Goal: Task Accomplishment & Management: Manage account settings

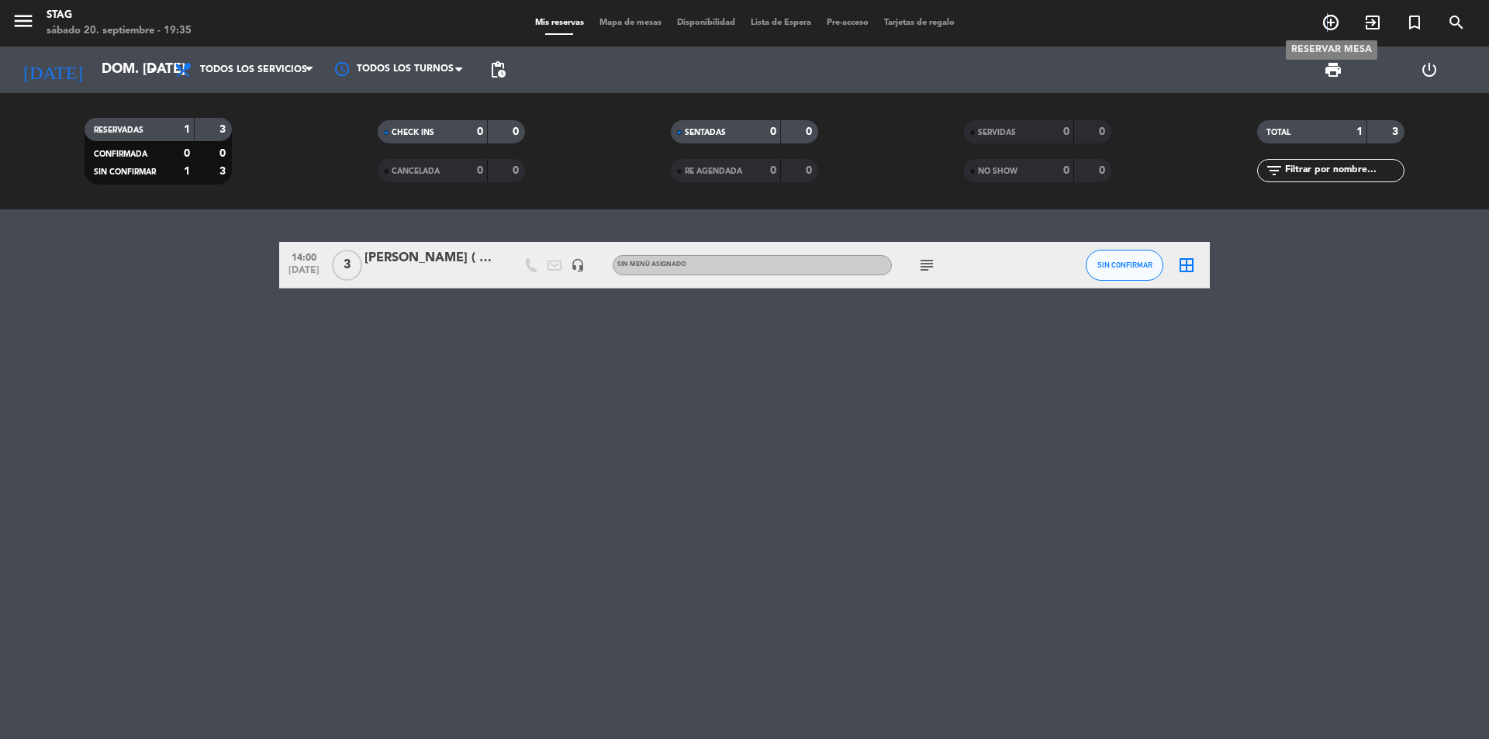
click at [1328, 27] on icon "add_circle_outline" at bounding box center [1331, 22] width 19 height 19
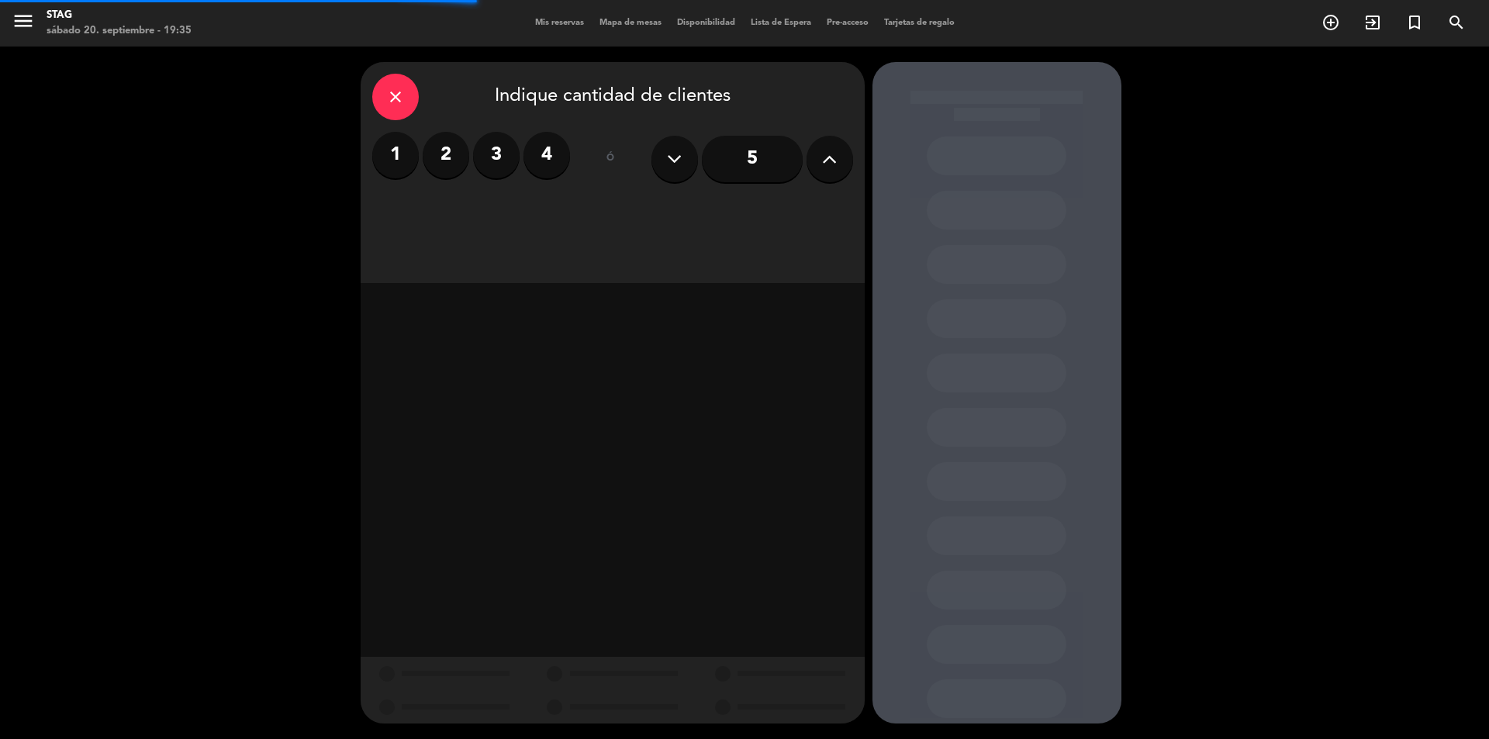
click at [387, 154] on label "1" at bounding box center [395, 155] width 47 height 47
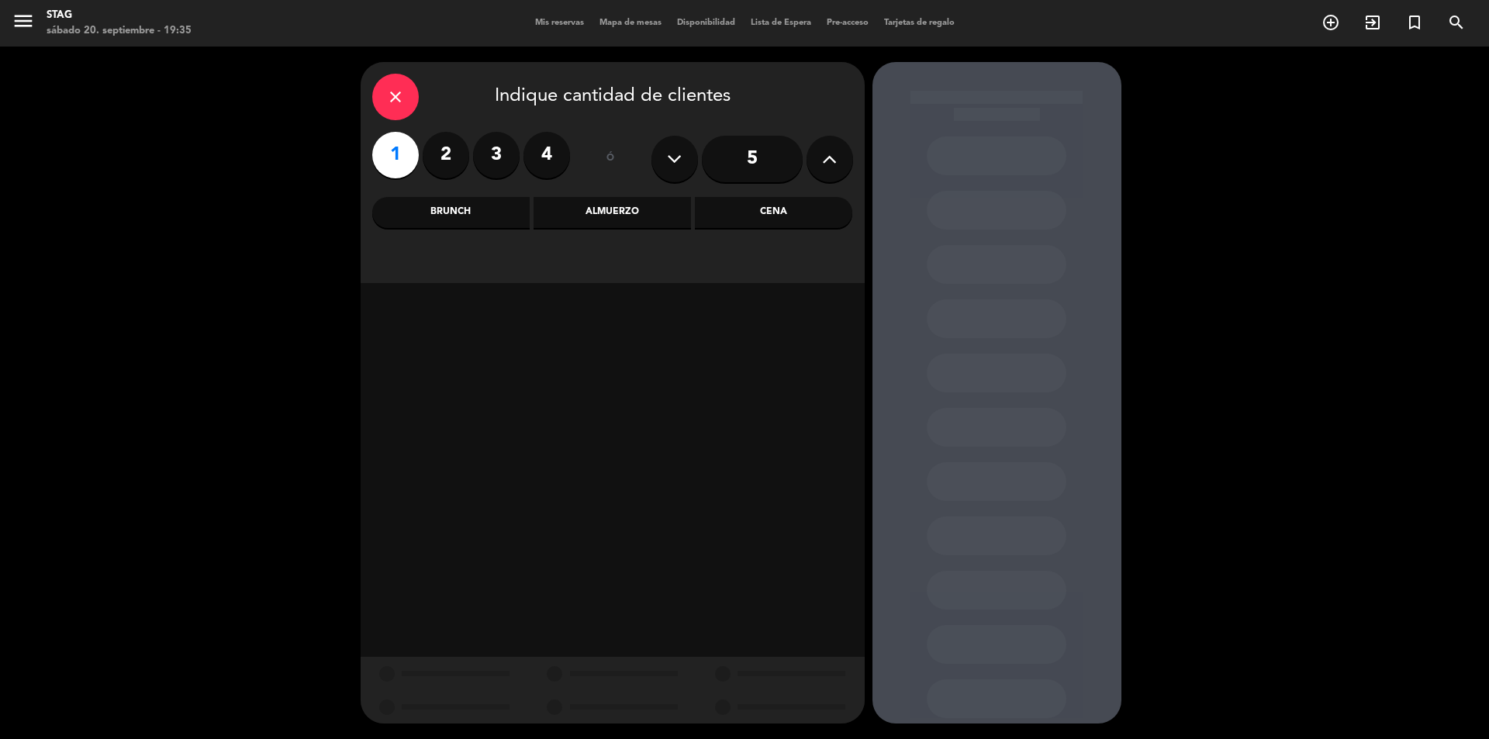
click at [776, 220] on div "Cena" at bounding box center [773, 212] width 157 height 31
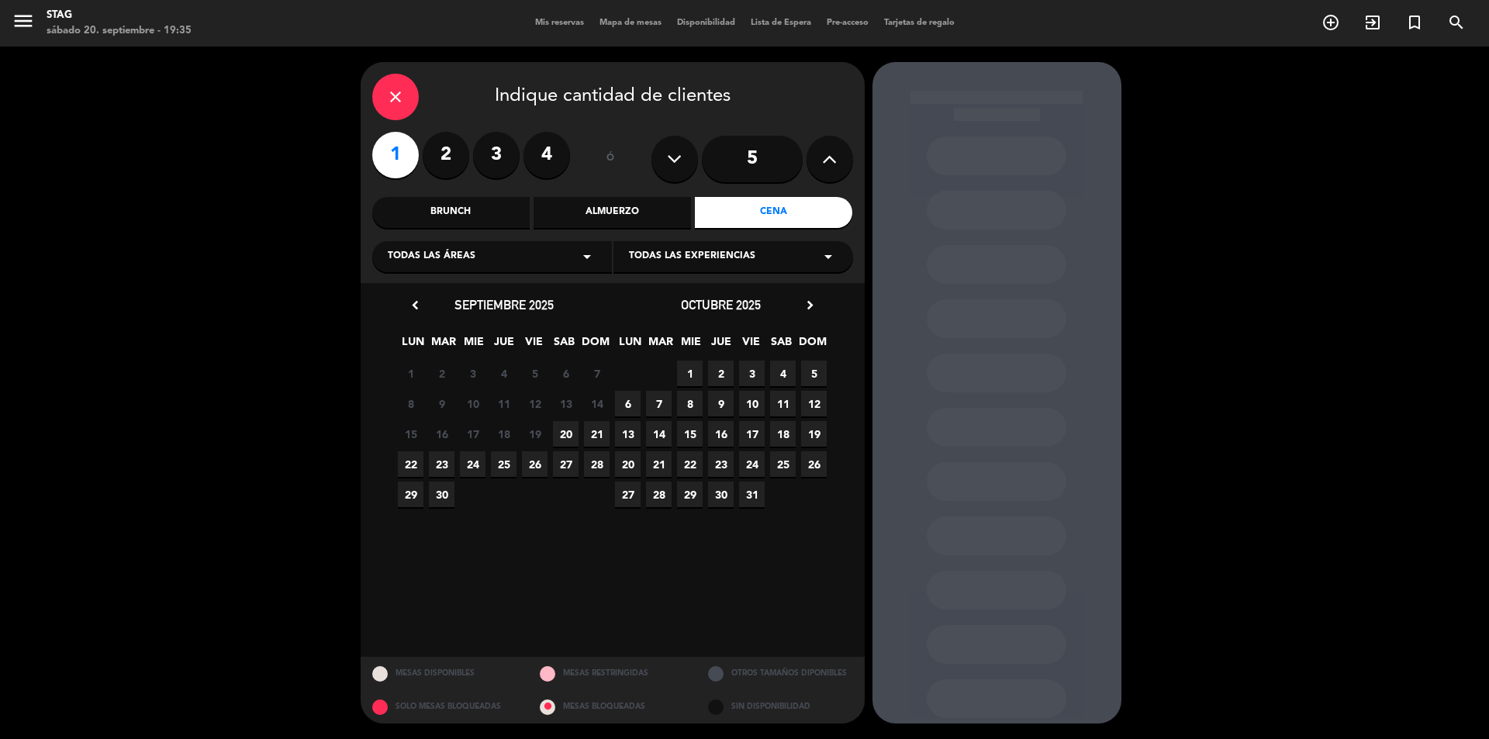
click at [568, 425] on span "20" at bounding box center [566, 434] width 26 height 26
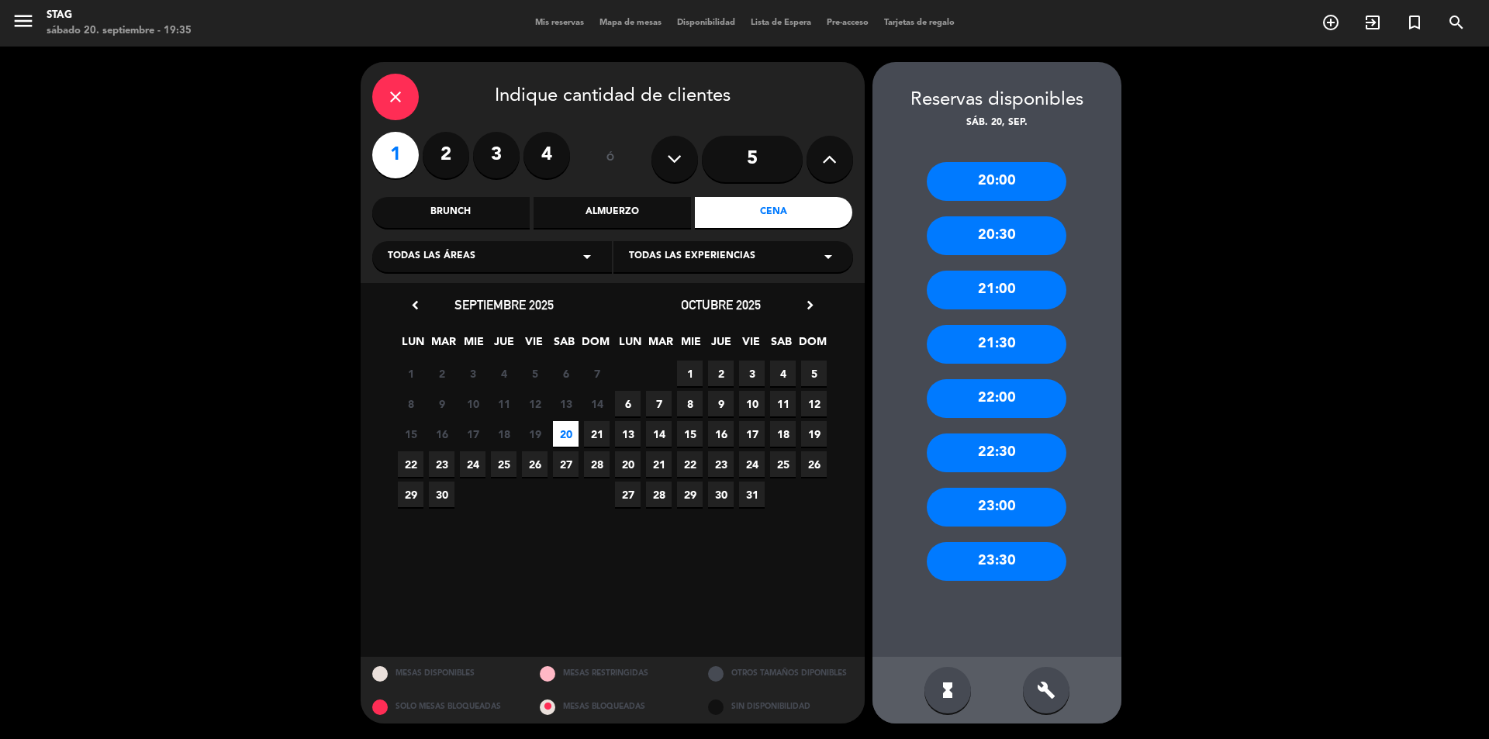
click at [992, 181] on div "20:00" at bounding box center [997, 181] width 140 height 39
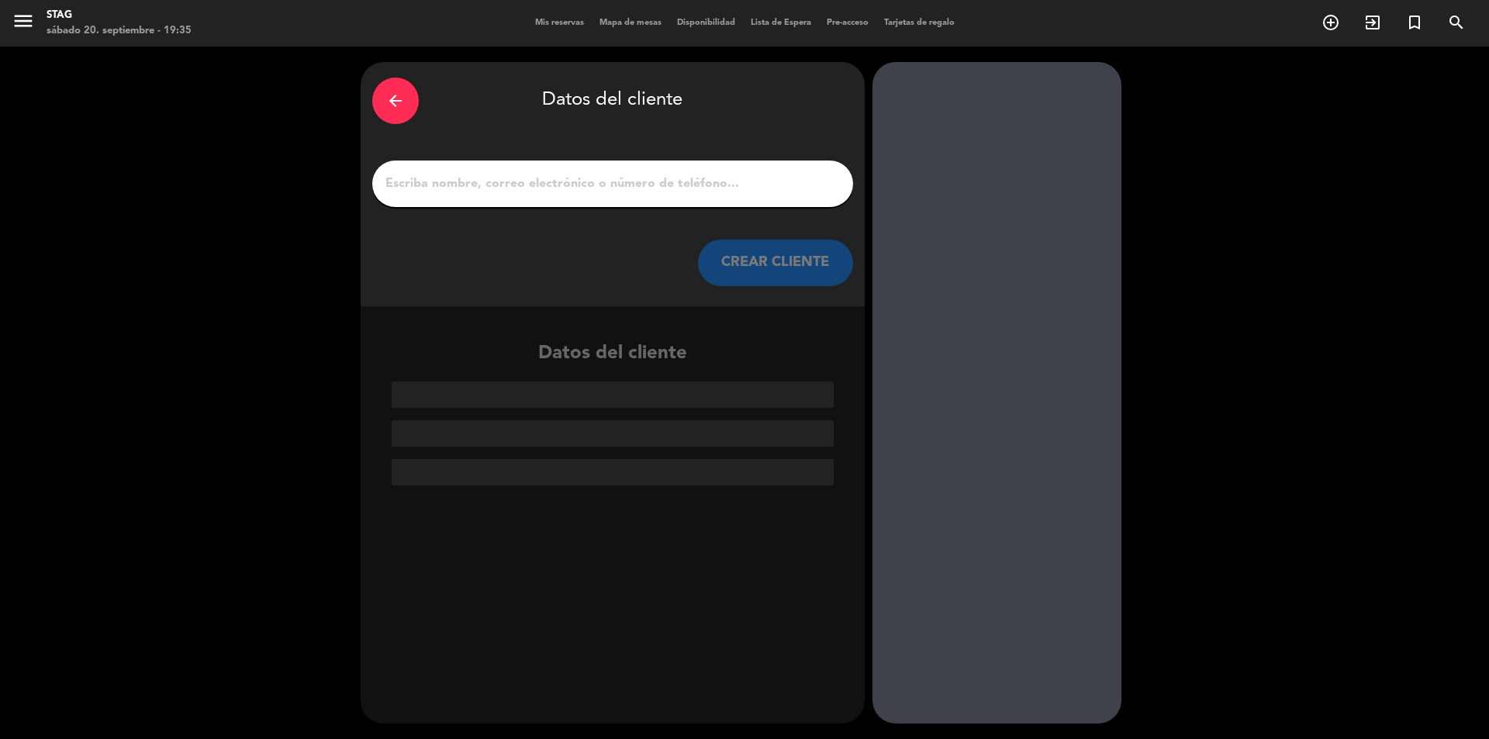
click at [416, 180] on input "1" at bounding box center [613, 184] width 458 height 22
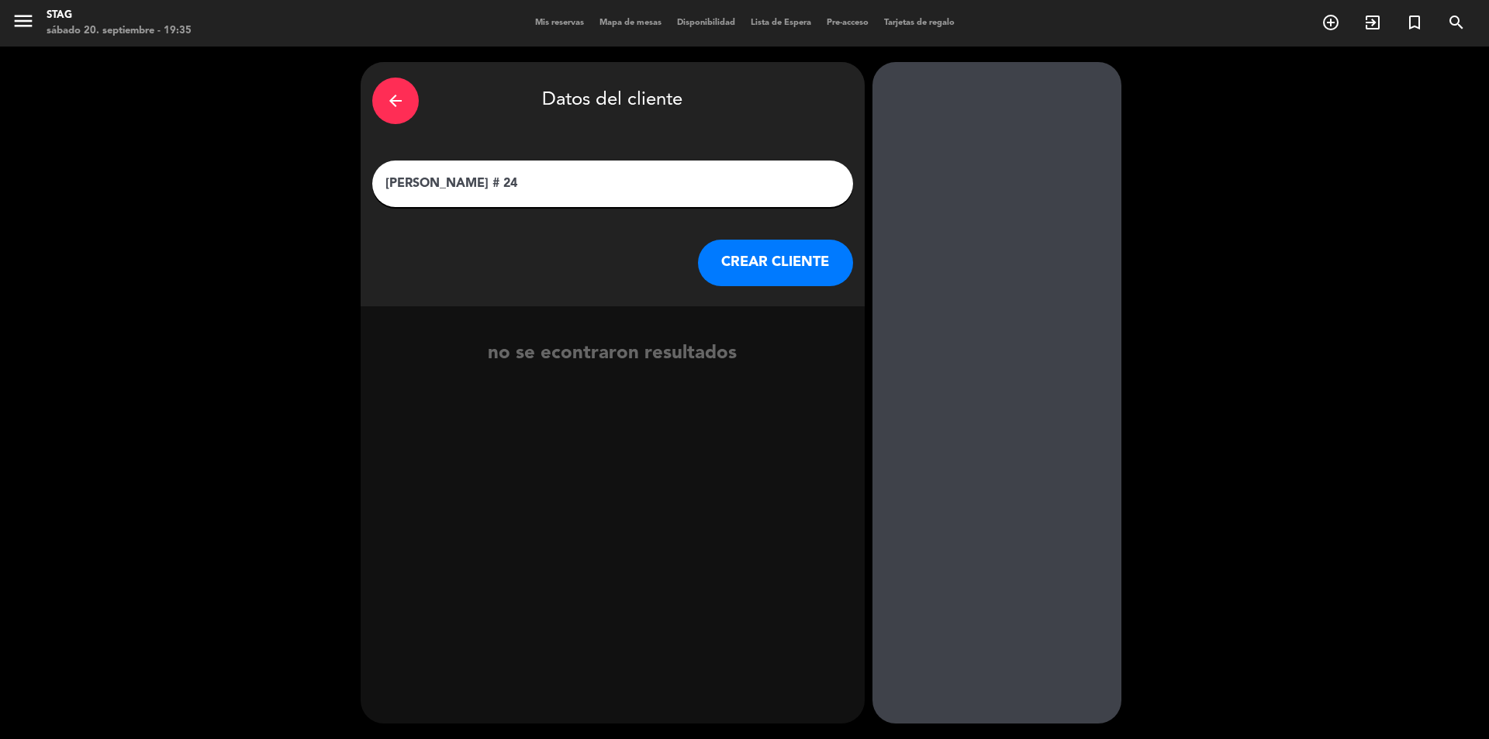
type input "[PERSON_NAME] # 24"
click at [839, 252] on button "CREAR CLIENTE" at bounding box center [775, 263] width 155 height 47
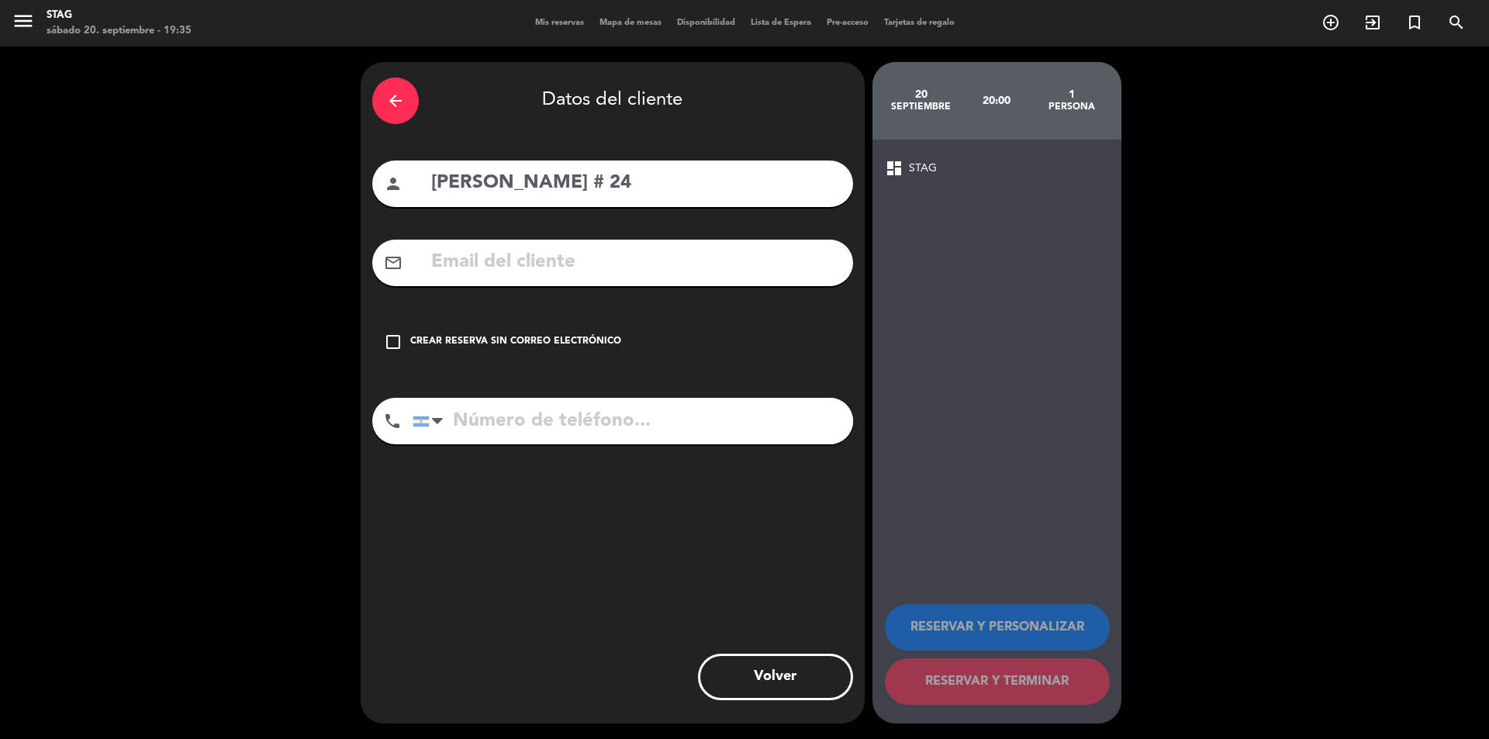
click at [406, 343] on div "check_box_outline_blank Crear reserva sin correo electrónico" at bounding box center [612, 342] width 481 height 47
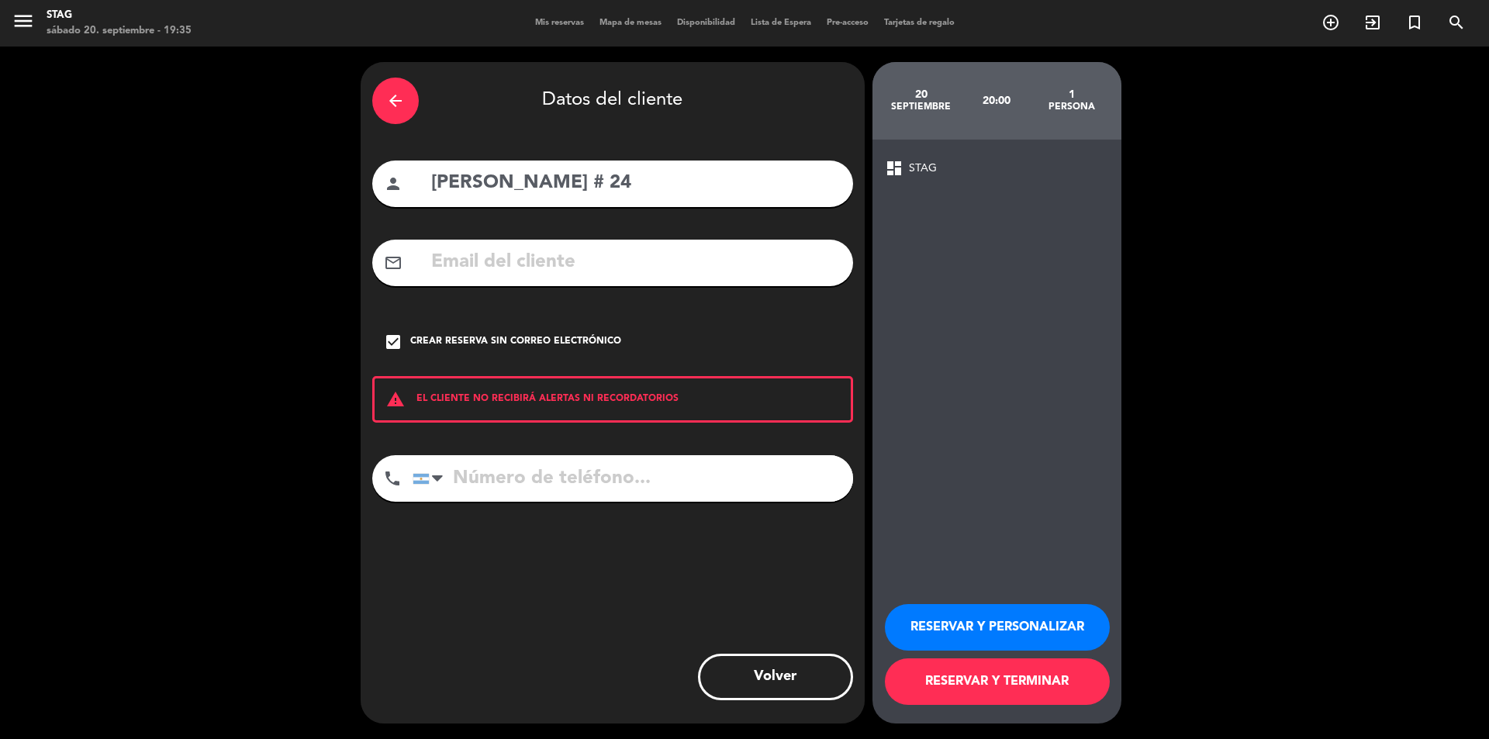
click at [1045, 632] on button "RESERVAR Y PERSONALIZAR" at bounding box center [997, 627] width 225 height 47
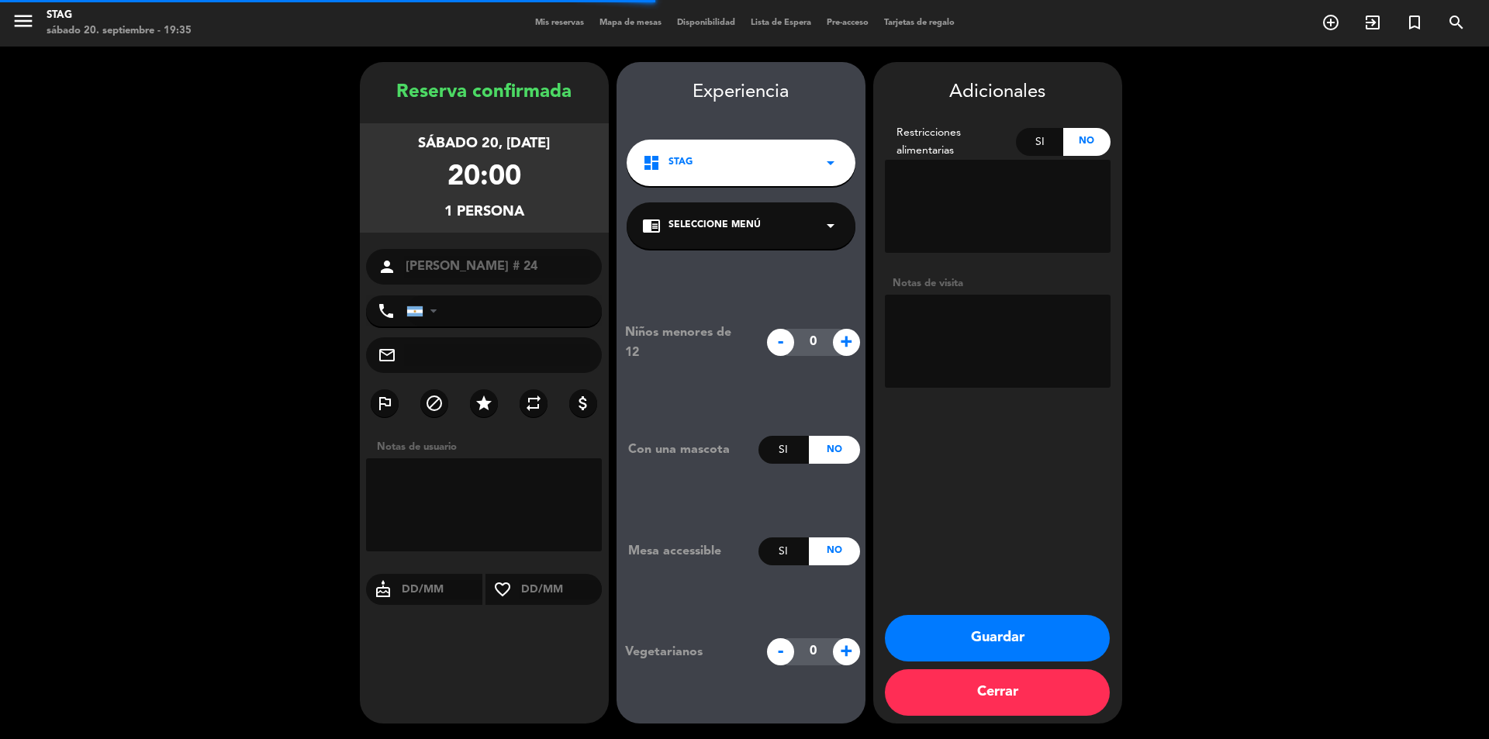
click at [1041, 683] on button "Cerrar" at bounding box center [997, 692] width 225 height 47
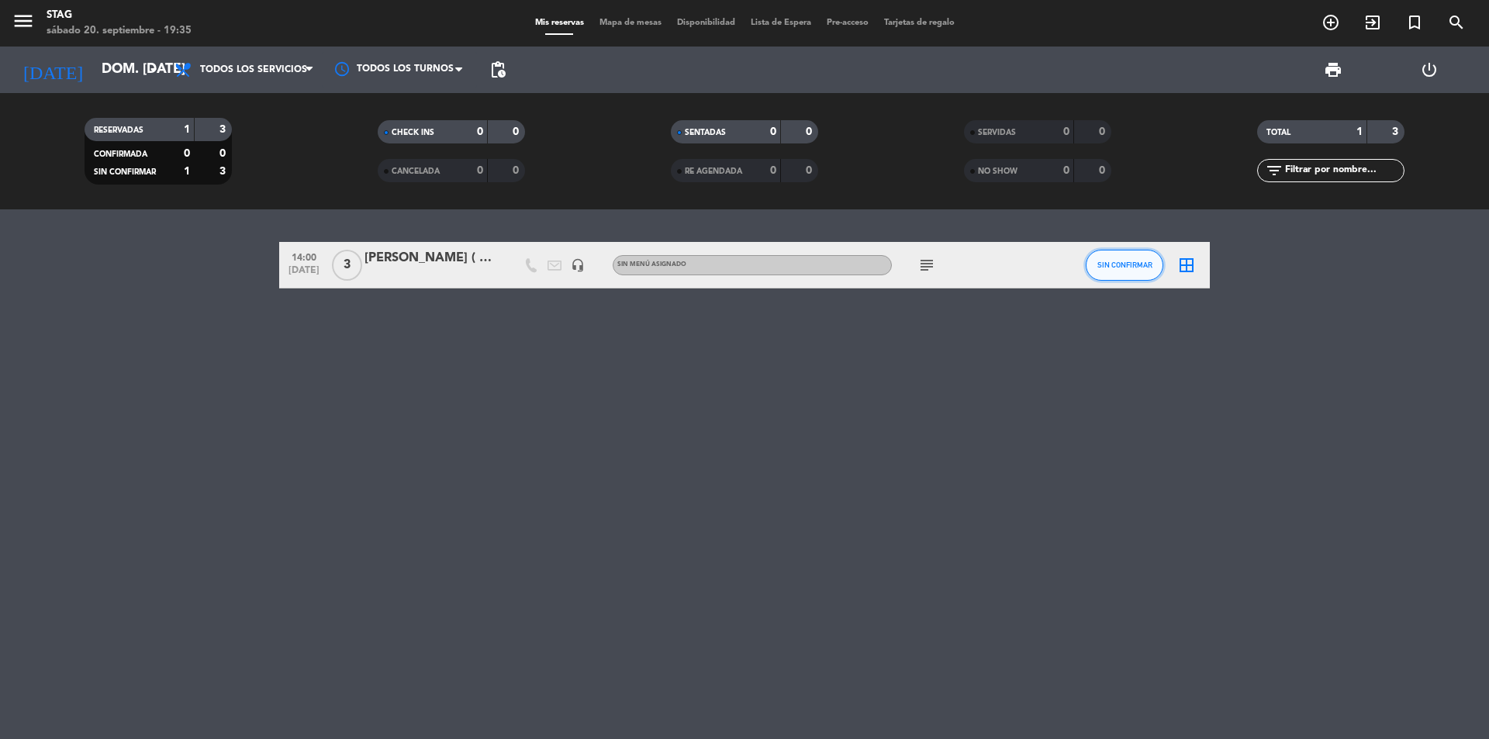
click at [1119, 264] on span "SIN CONFIRMAR" at bounding box center [1125, 265] width 55 height 9
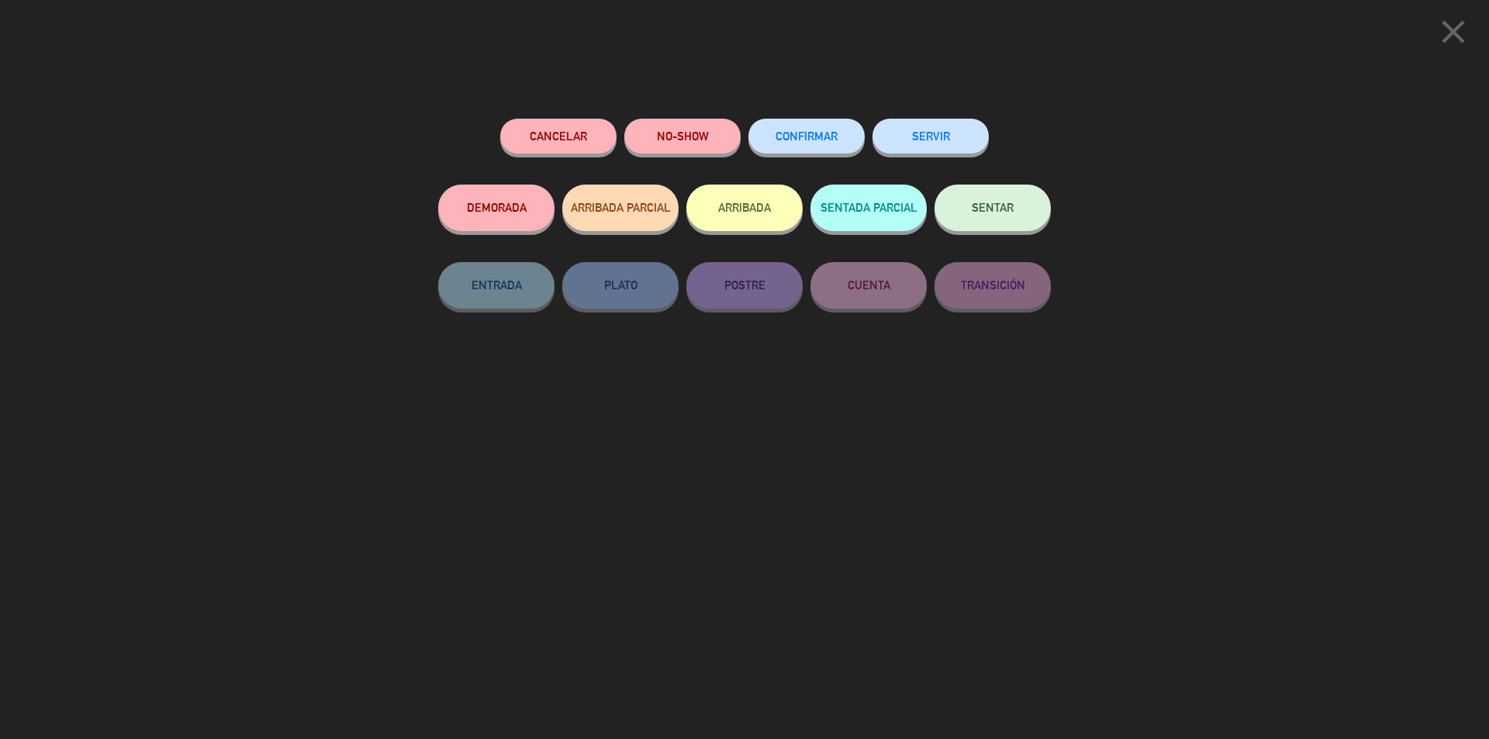
click at [989, 213] on span "SENTAR" at bounding box center [993, 207] width 42 height 13
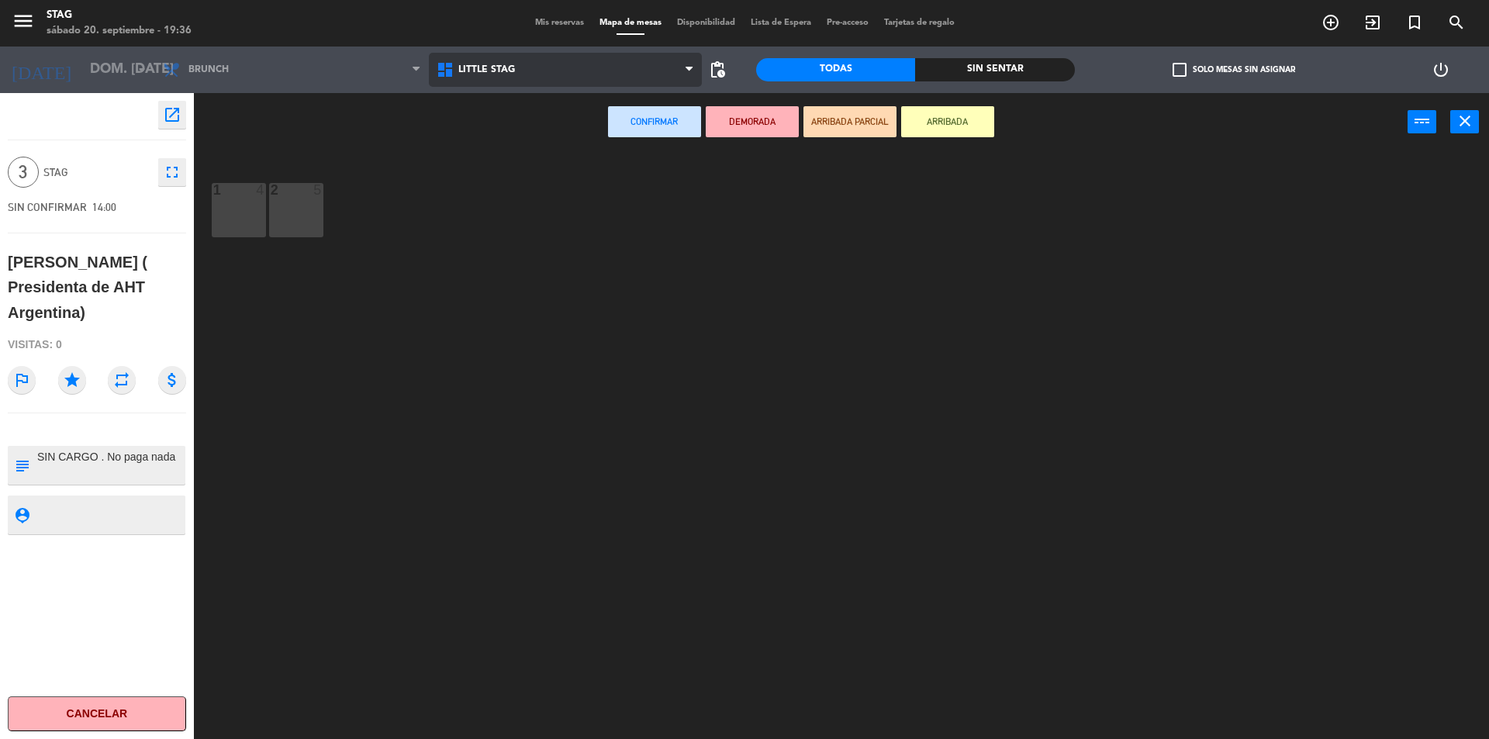
click at [479, 62] on span "Little Stag" at bounding box center [566, 70] width 274 height 34
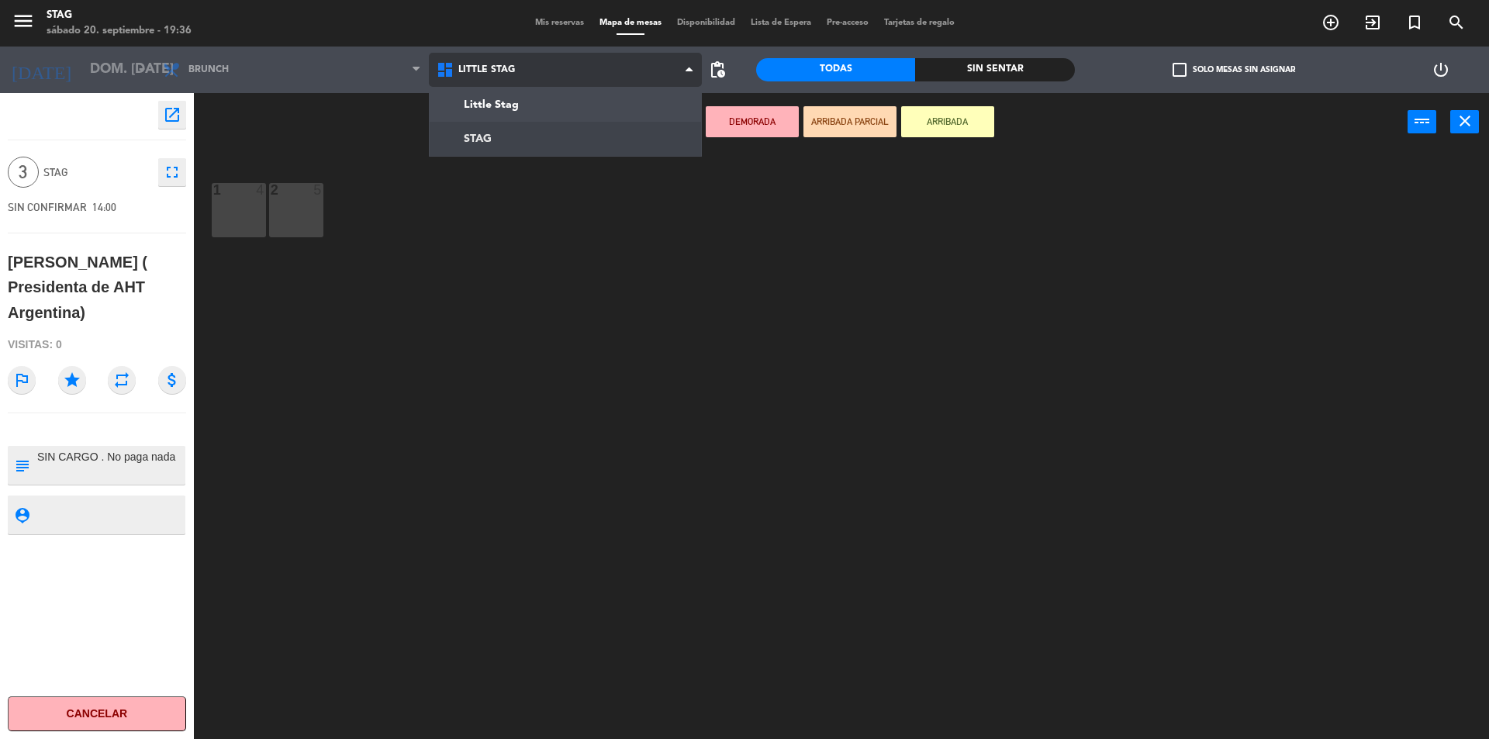
click at [487, 130] on ng-component "menu STAG sábado 20. septiembre - 19:36 Mis reservas Mapa de mesas Disponibilid…" at bounding box center [744, 371] width 1489 height 743
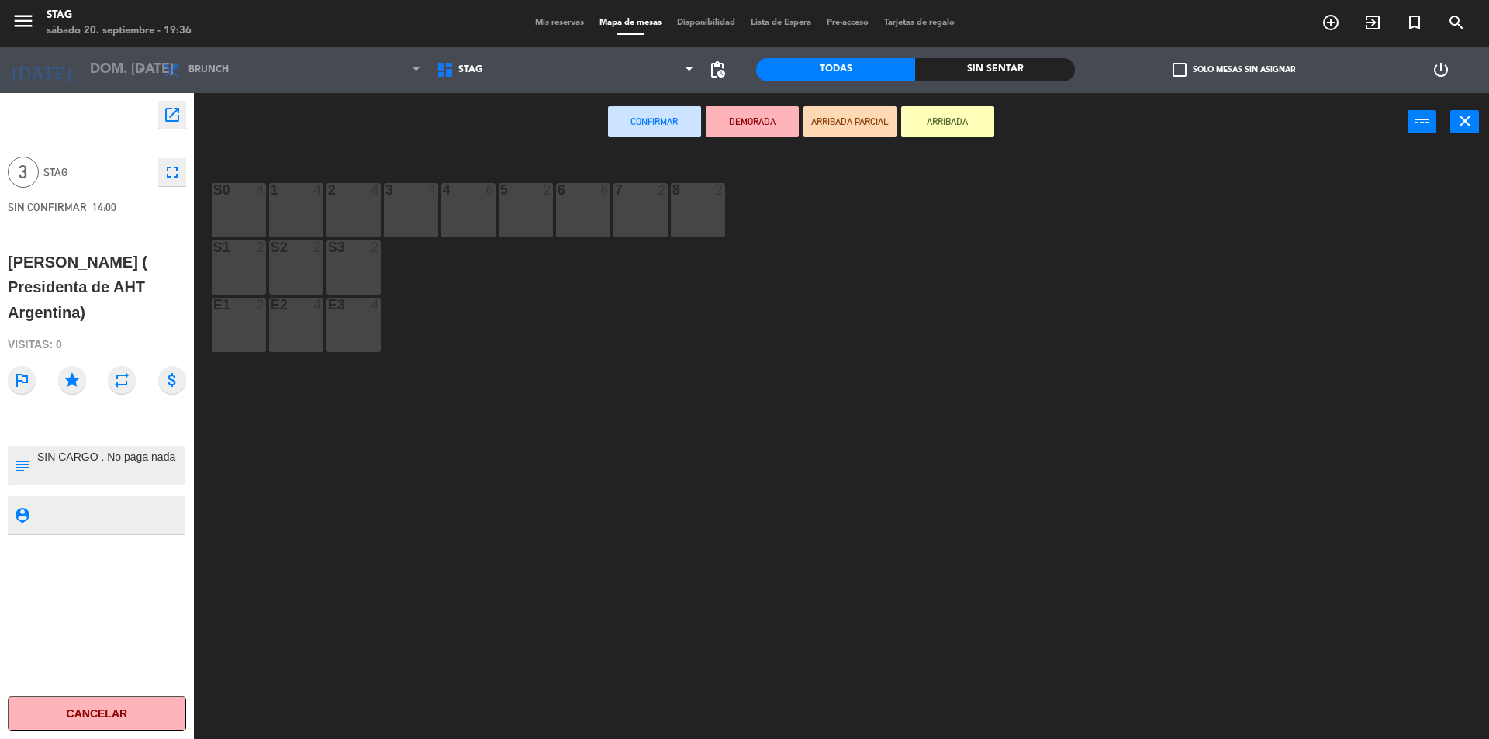
click at [394, 206] on div "3 4" at bounding box center [411, 210] width 54 height 54
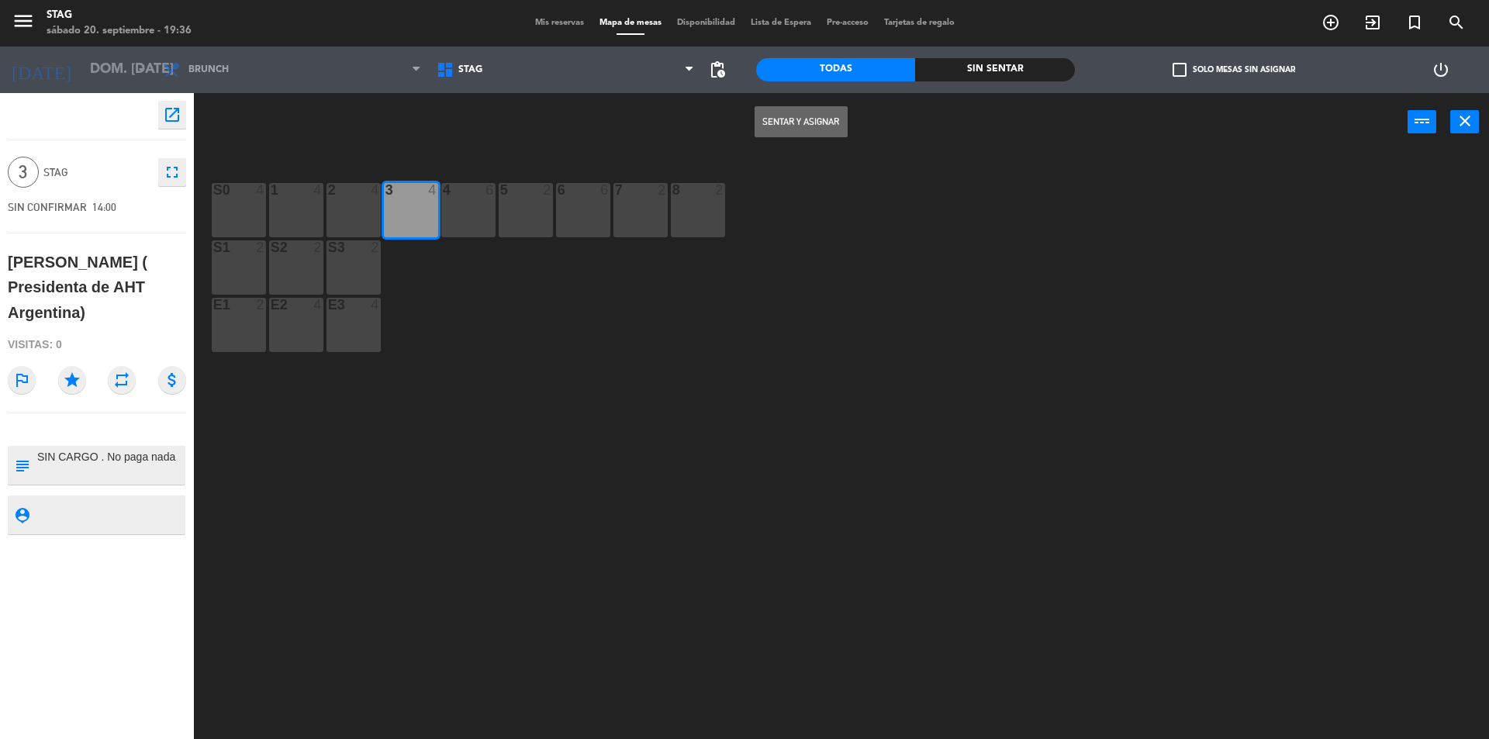
drag, startPoint x: 821, startPoint y: 125, endPoint x: 812, endPoint y: 202, distance: 77.3
click at [823, 123] on button "Sentar y Asignar" at bounding box center [801, 121] width 93 height 31
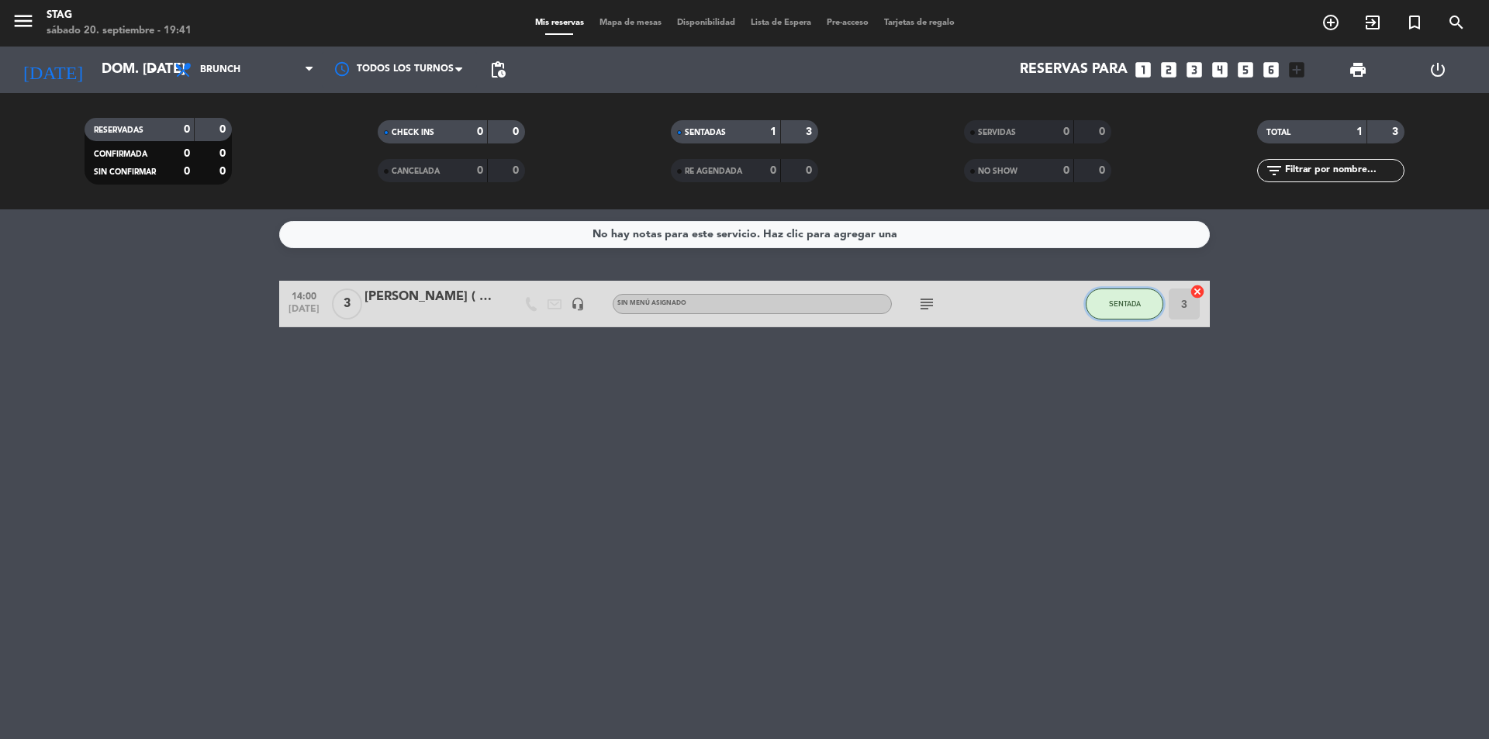
click at [1123, 302] on span "SENTADA" at bounding box center [1125, 303] width 32 height 9
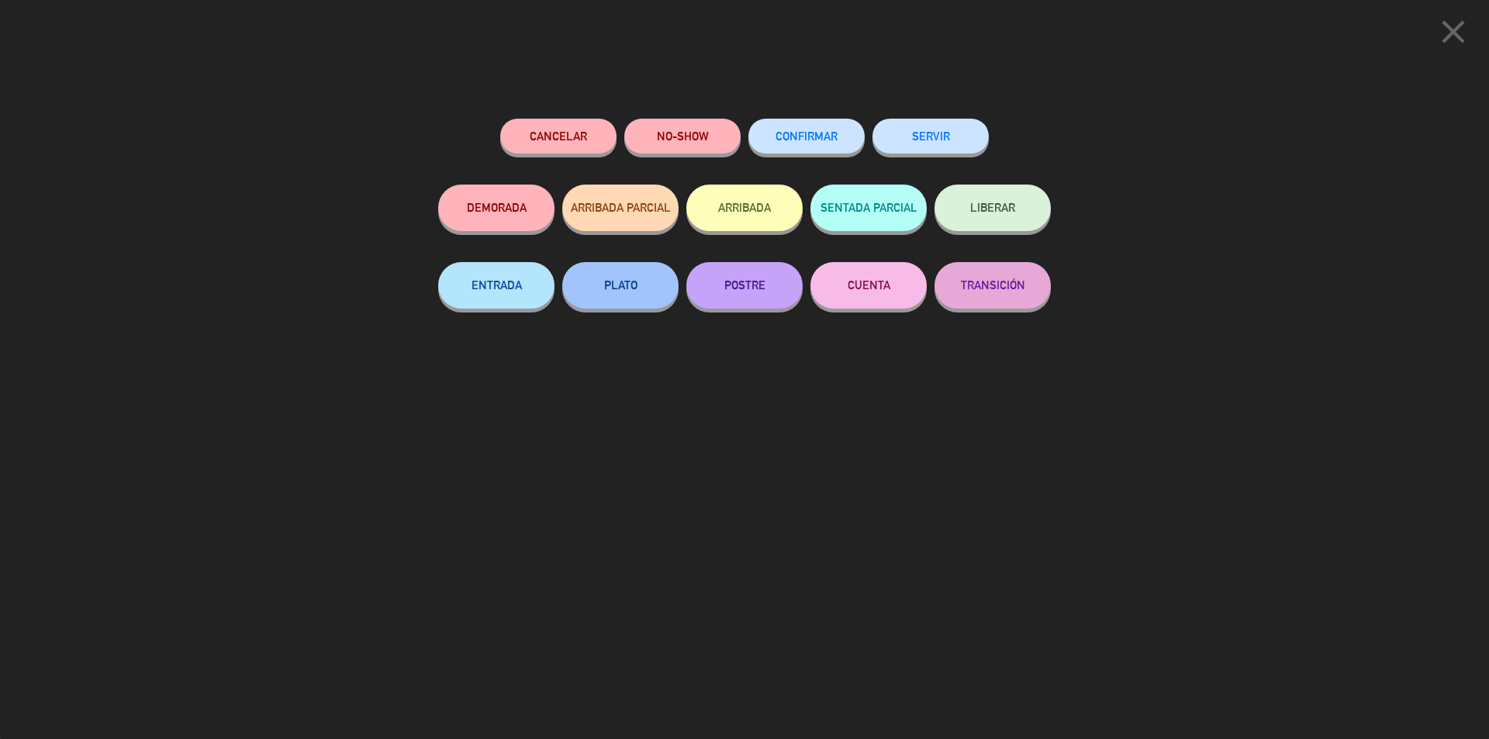
click at [987, 209] on span "LIBERAR" at bounding box center [992, 207] width 45 height 13
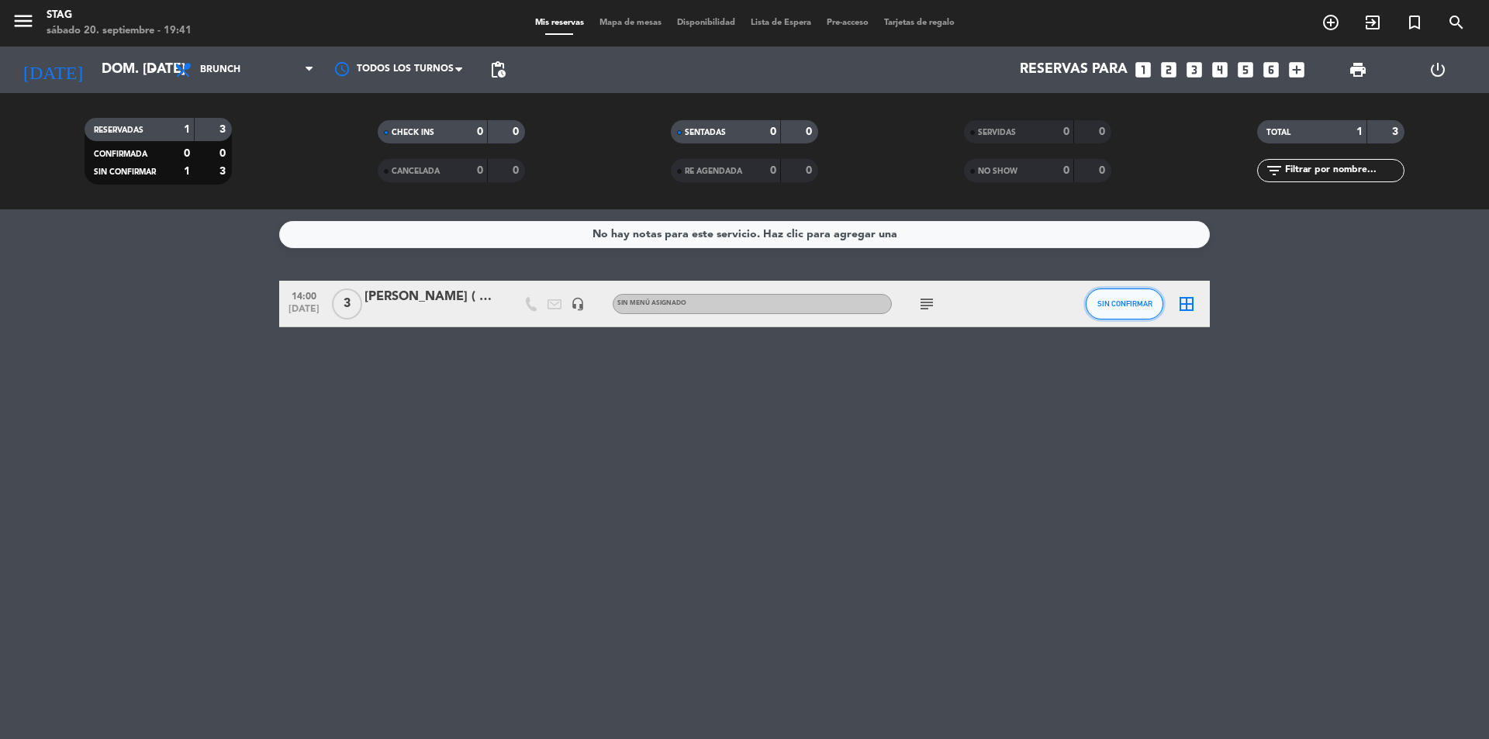
click at [1118, 303] on span "SIN CONFIRMAR" at bounding box center [1125, 303] width 55 height 9
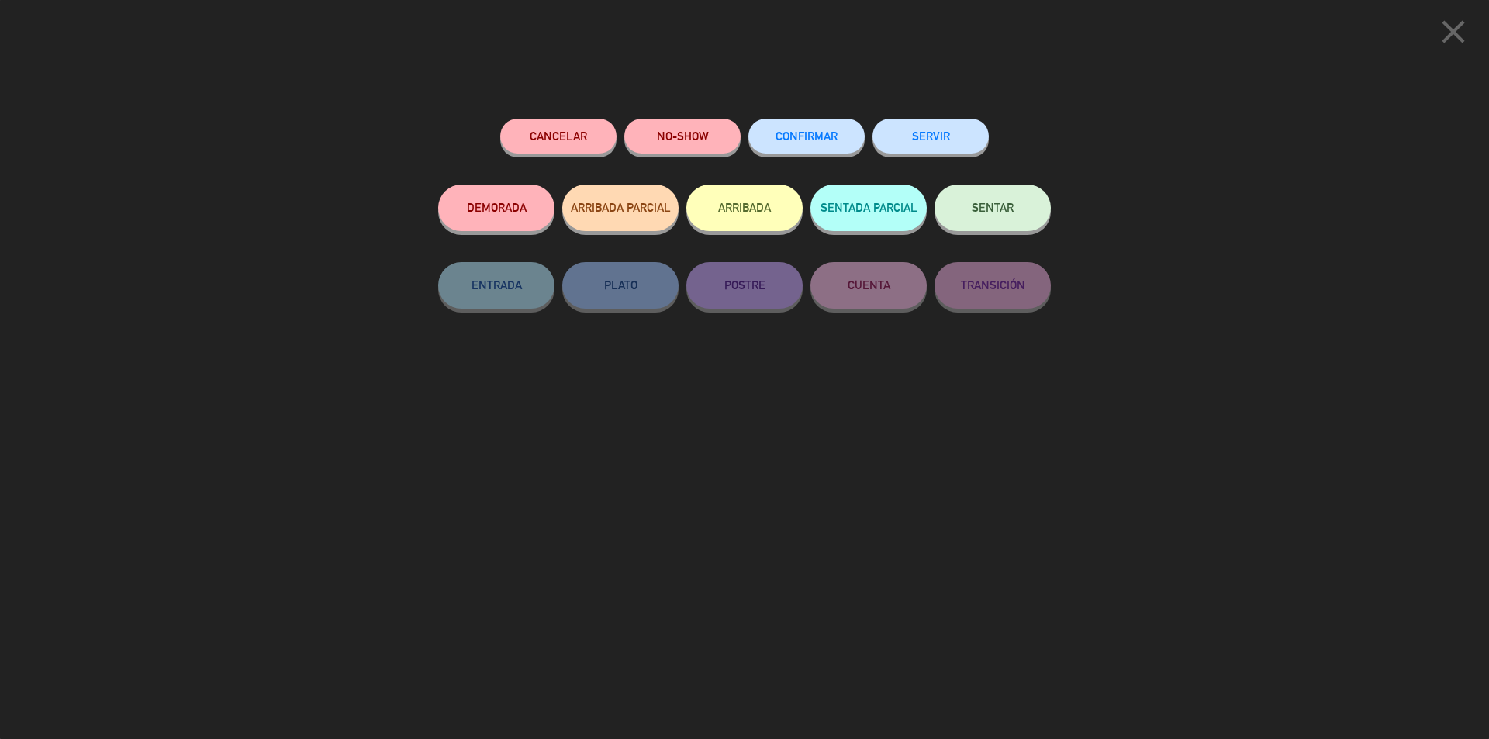
click at [828, 147] on button "CONFIRMAR" at bounding box center [807, 136] width 116 height 35
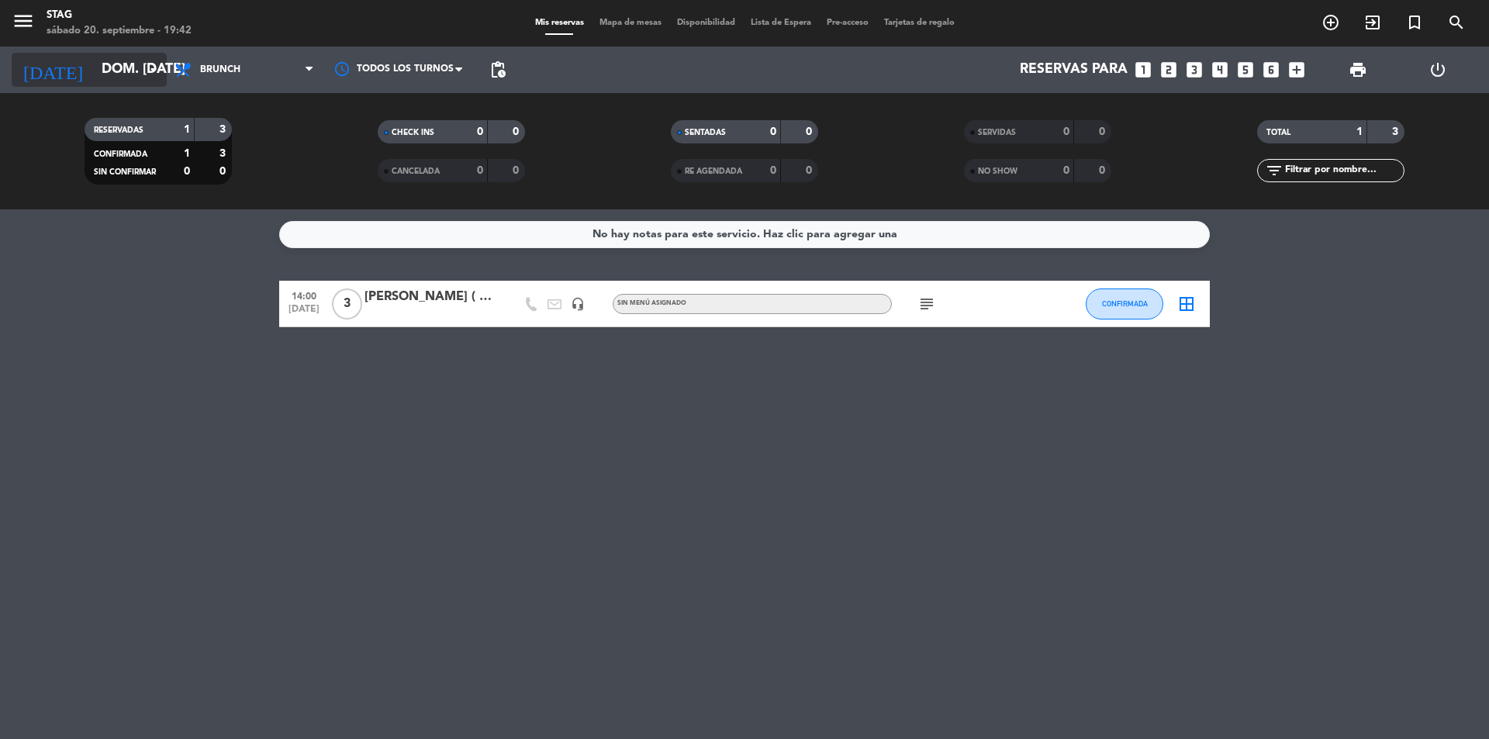
click at [151, 70] on icon "arrow_drop_down" at bounding box center [153, 70] width 19 height 19
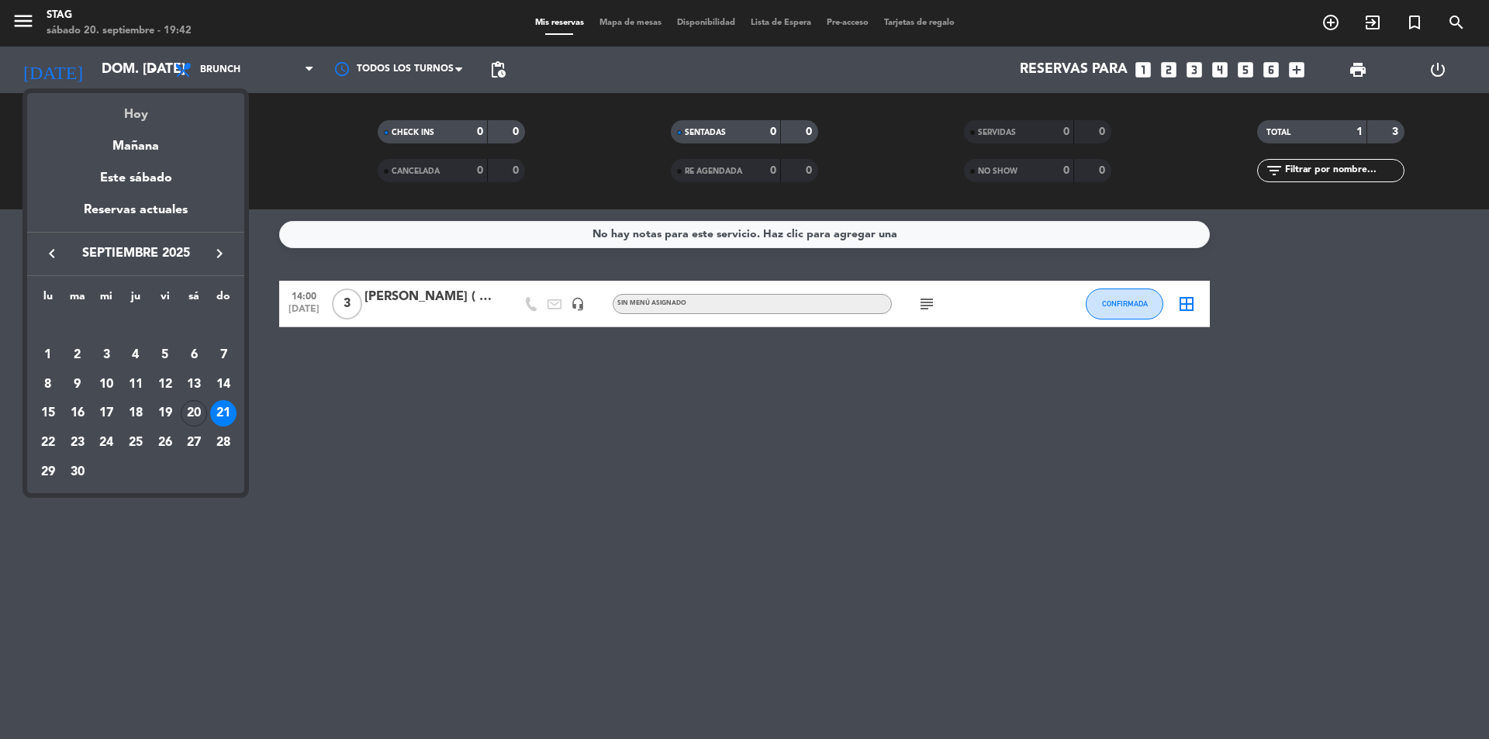
click at [141, 118] on div "Hoy" at bounding box center [135, 109] width 217 height 32
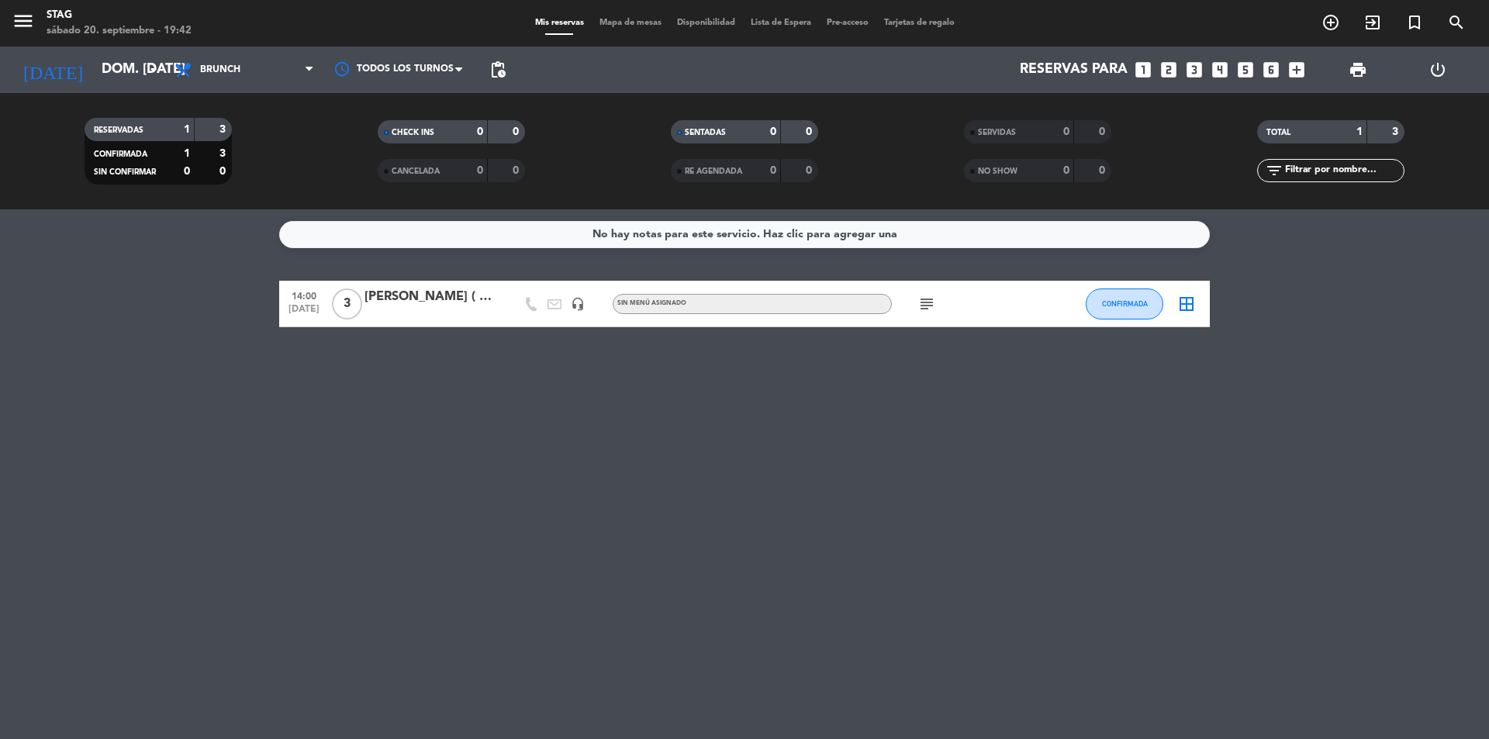
type input "sáb. [DATE]"
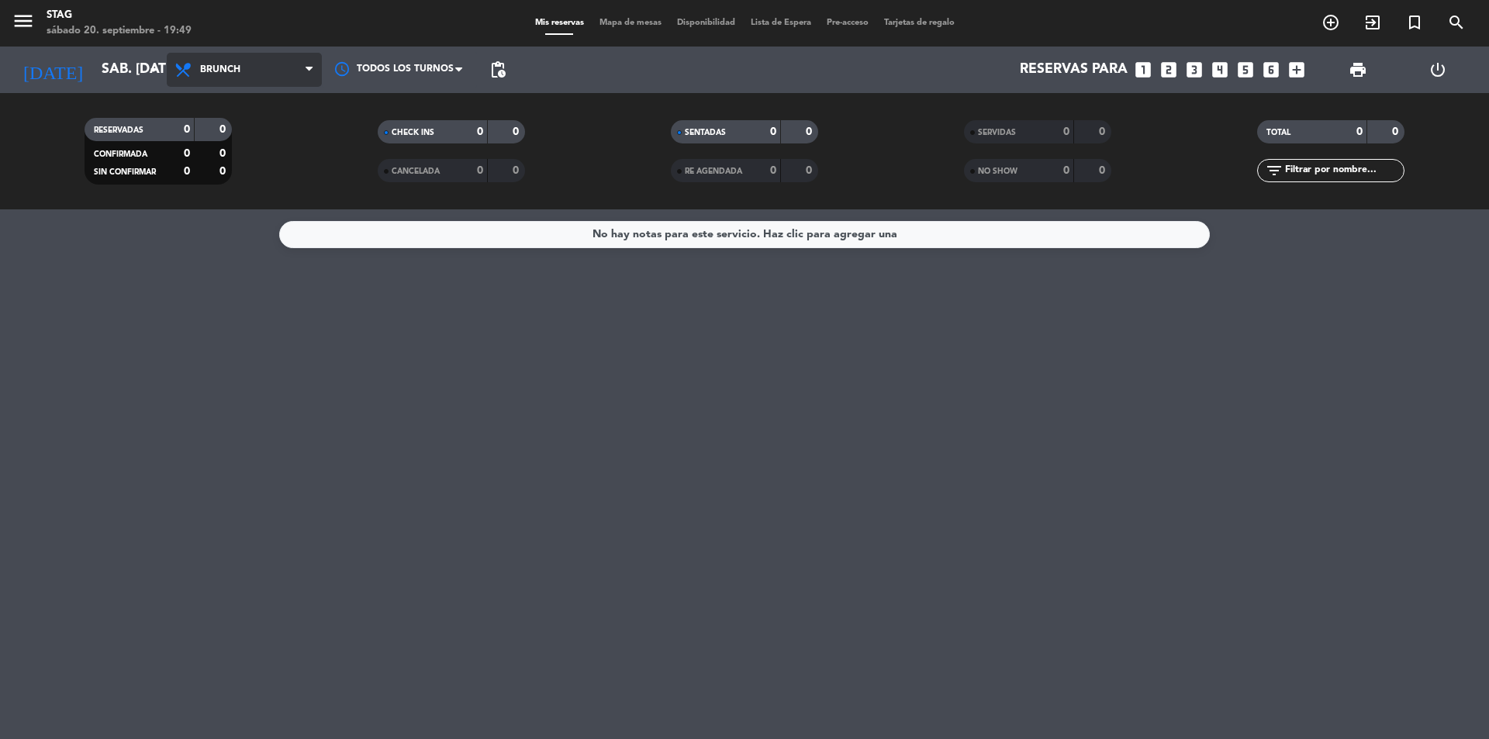
click at [212, 67] on span "Brunch" at bounding box center [220, 69] width 40 height 11
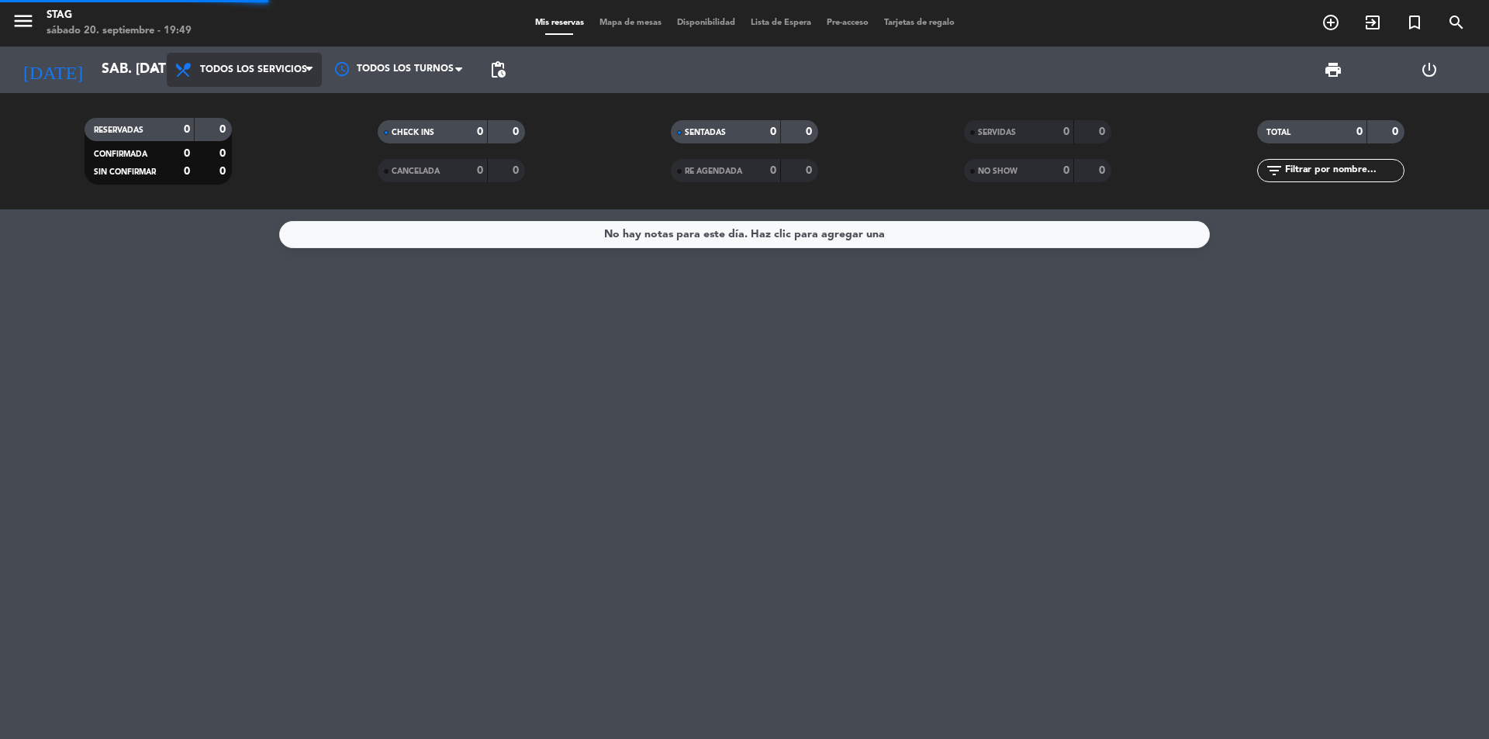
click at [238, 96] on div "menu STAG sábado 20. septiembre - 19:49 Mis reservas Mapa de mesas Disponibilid…" at bounding box center [744, 104] width 1489 height 209
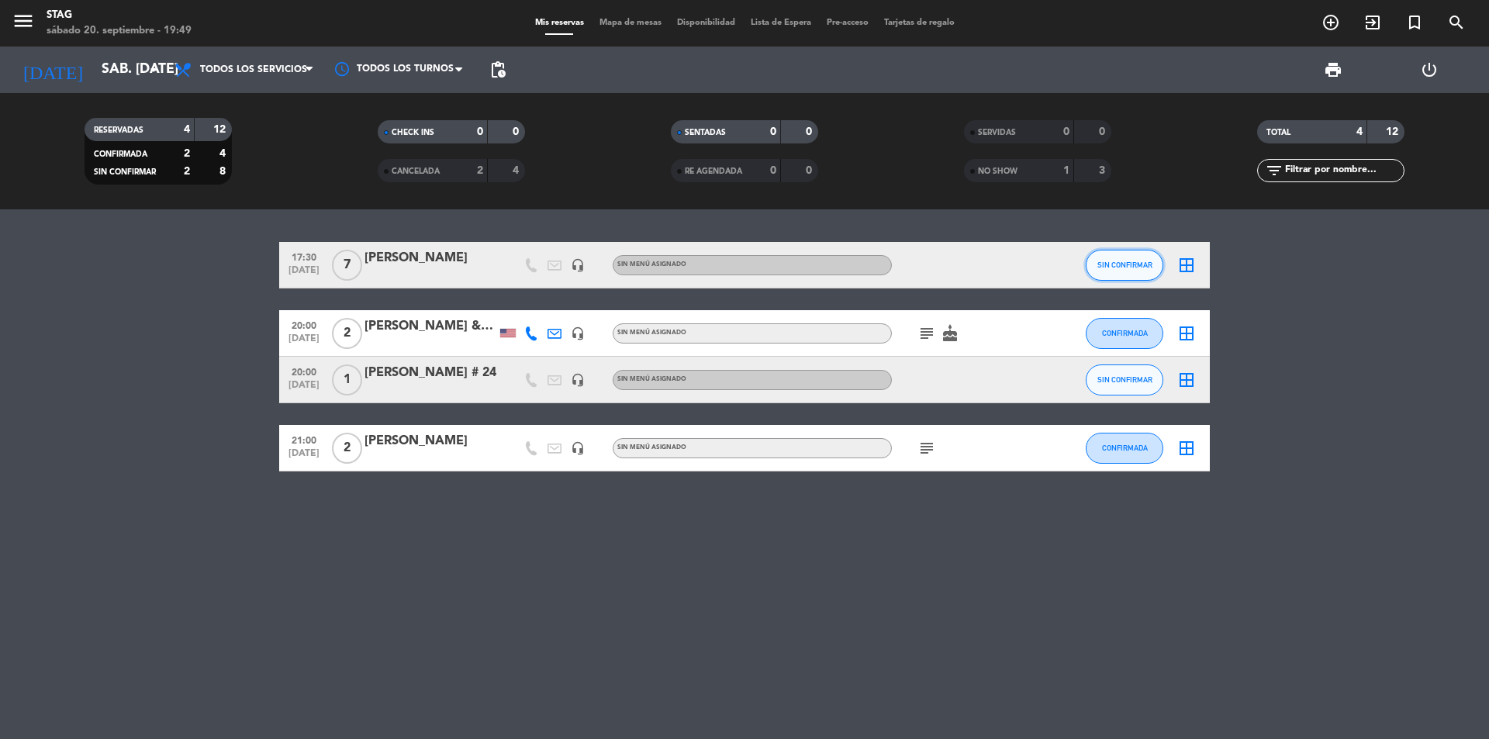
click at [1125, 266] on span "SIN CONFIRMAR" at bounding box center [1125, 265] width 55 height 9
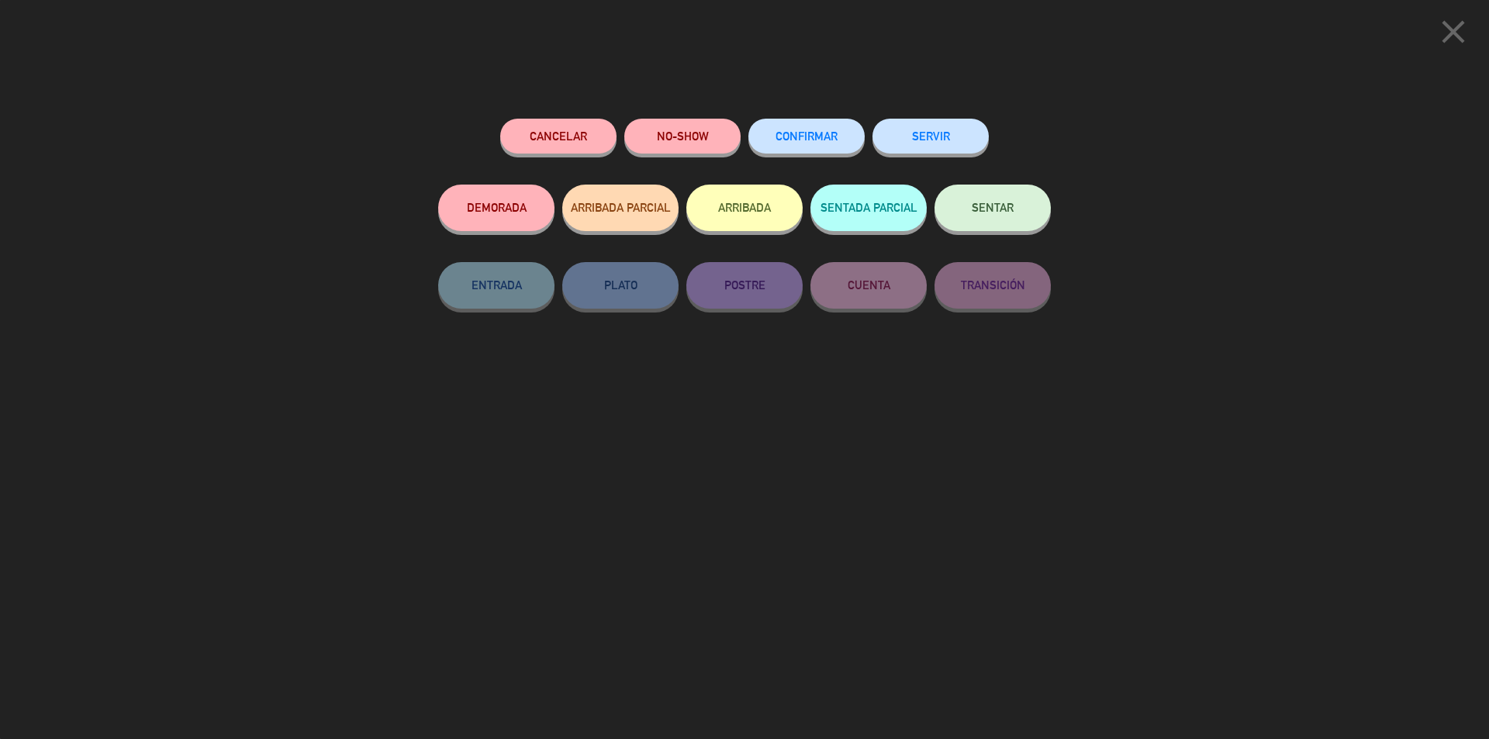
click at [989, 209] on span "SENTAR" at bounding box center [993, 207] width 42 height 13
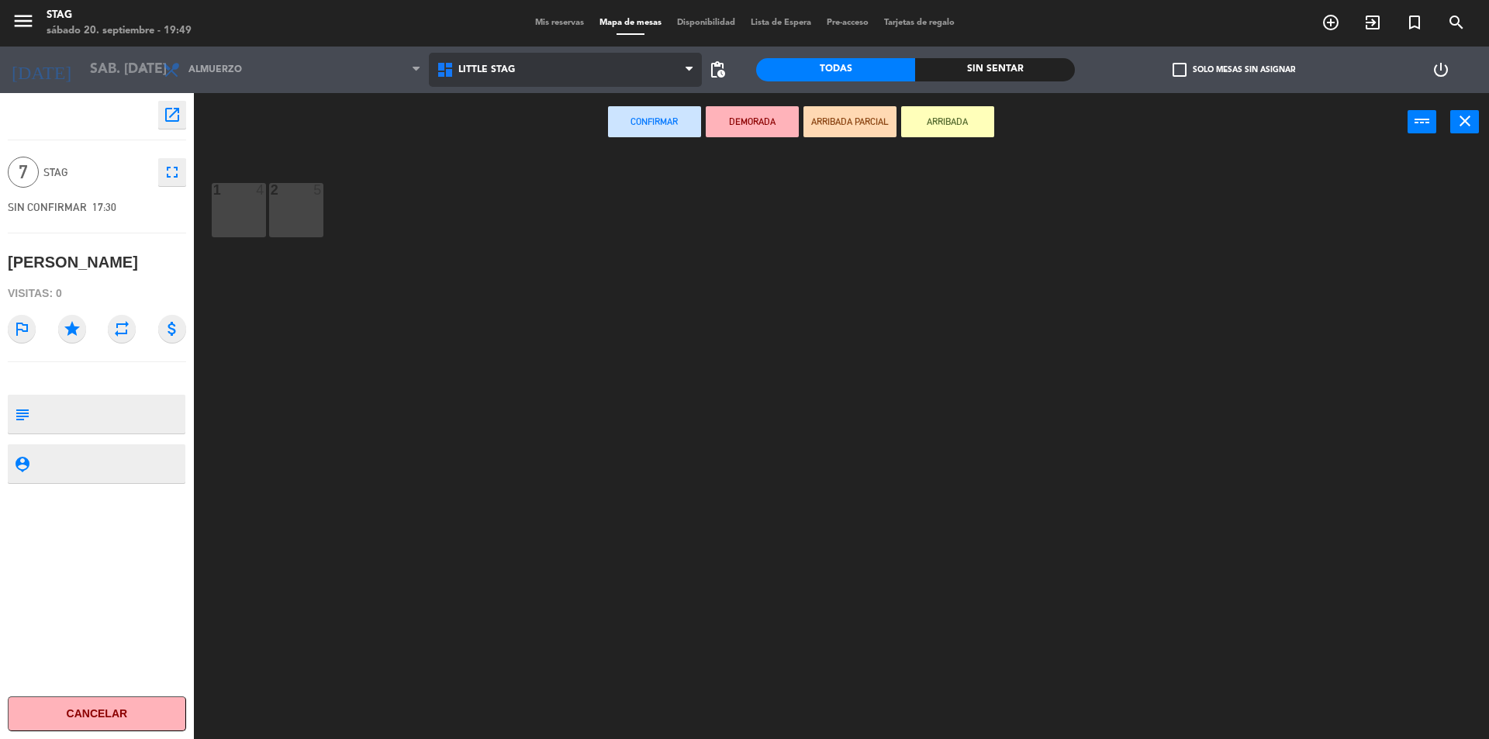
click at [494, 72] on span "Little Stag" at bounding box center [486, 69] width 57 height 11
click at [468, 137] on ng-component "menu STAG sábado 20. septiembre - 19:49 Mis reservas Mapa de mesas Disponibilid…" at bounding box center [744, 371] width 1489 height 743
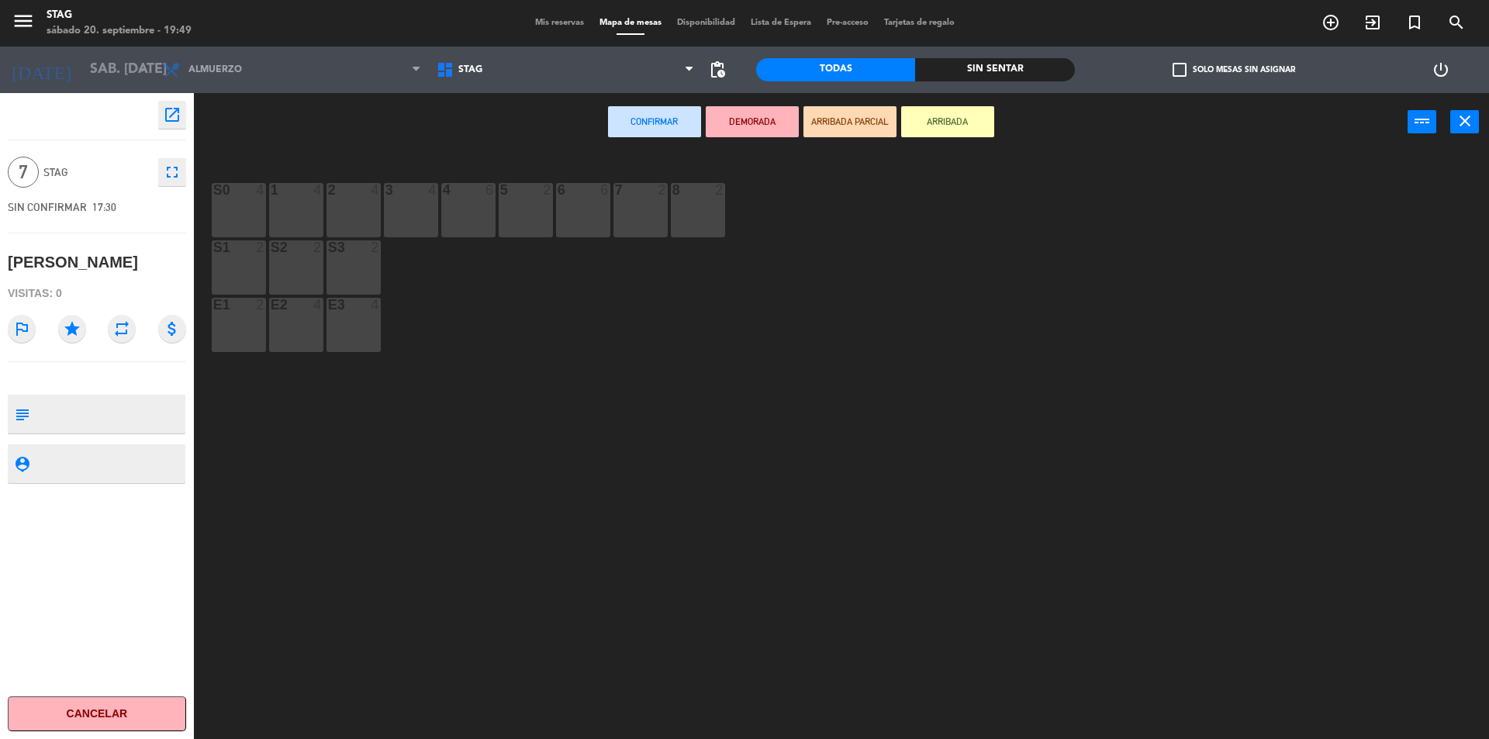
click at [362, 321] on div "E3 4" at bounding box center [354, 325] width 54 height 54
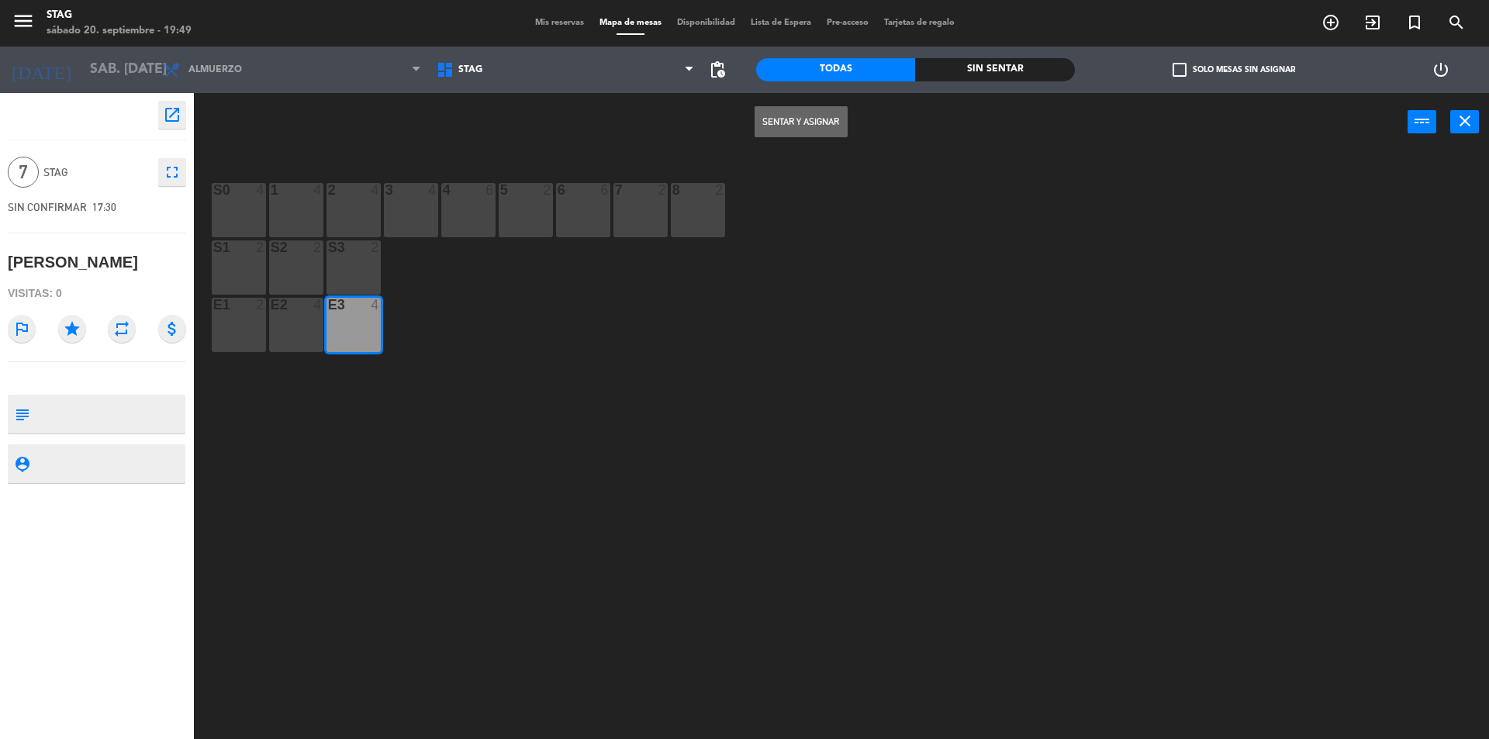
click at [818, 118] on button "Sentar y Asignar" at bounding box center [801, 121] width 93 height 31
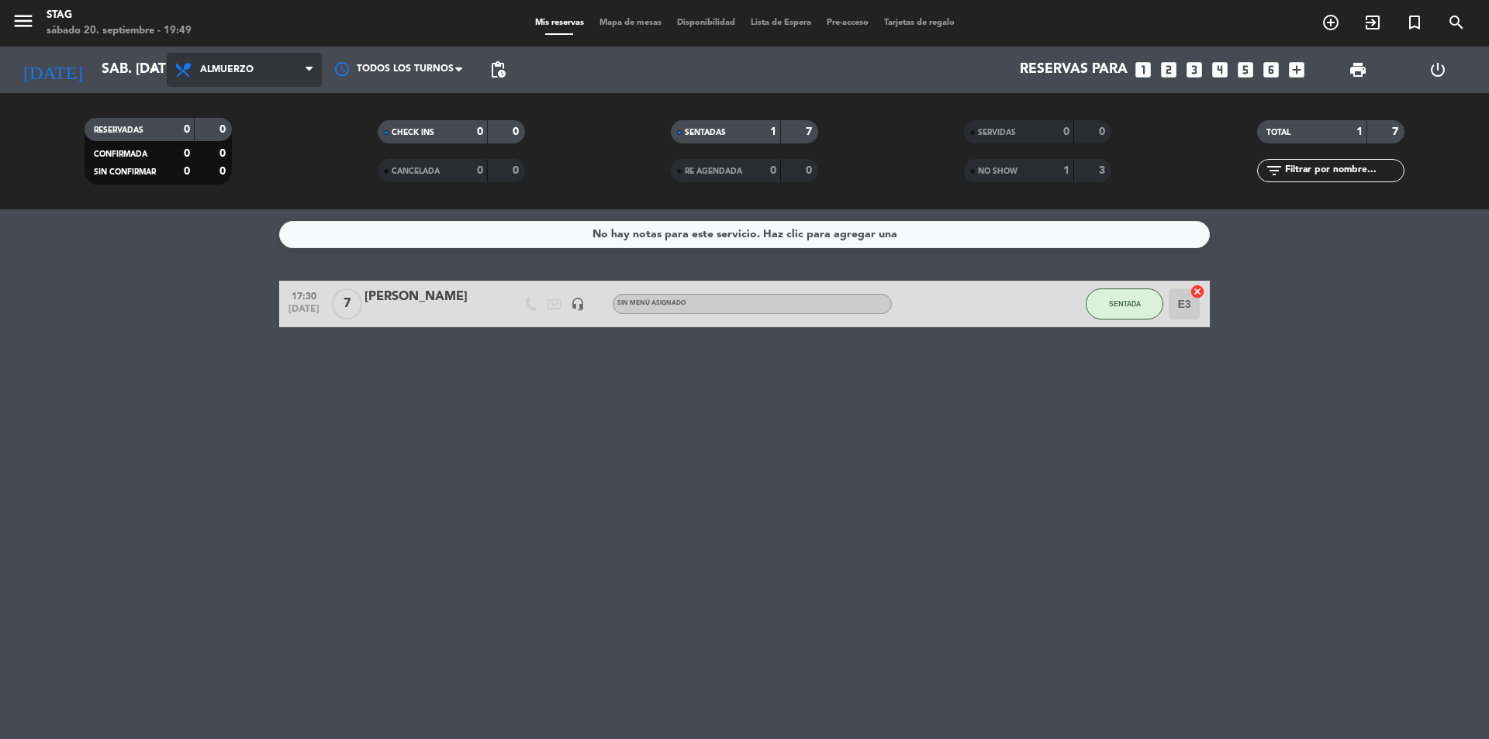
click at [292, 71] on span "Almuerzo" at bounding box center [244, 70] width 155 height 34
click at [236, 207] on div "menu STAG sábado 20. septiembre - 19:49 Mis reservas Mapa de mesas Disponibilid…" at bounding box center [744, 104] width 1489 height 209
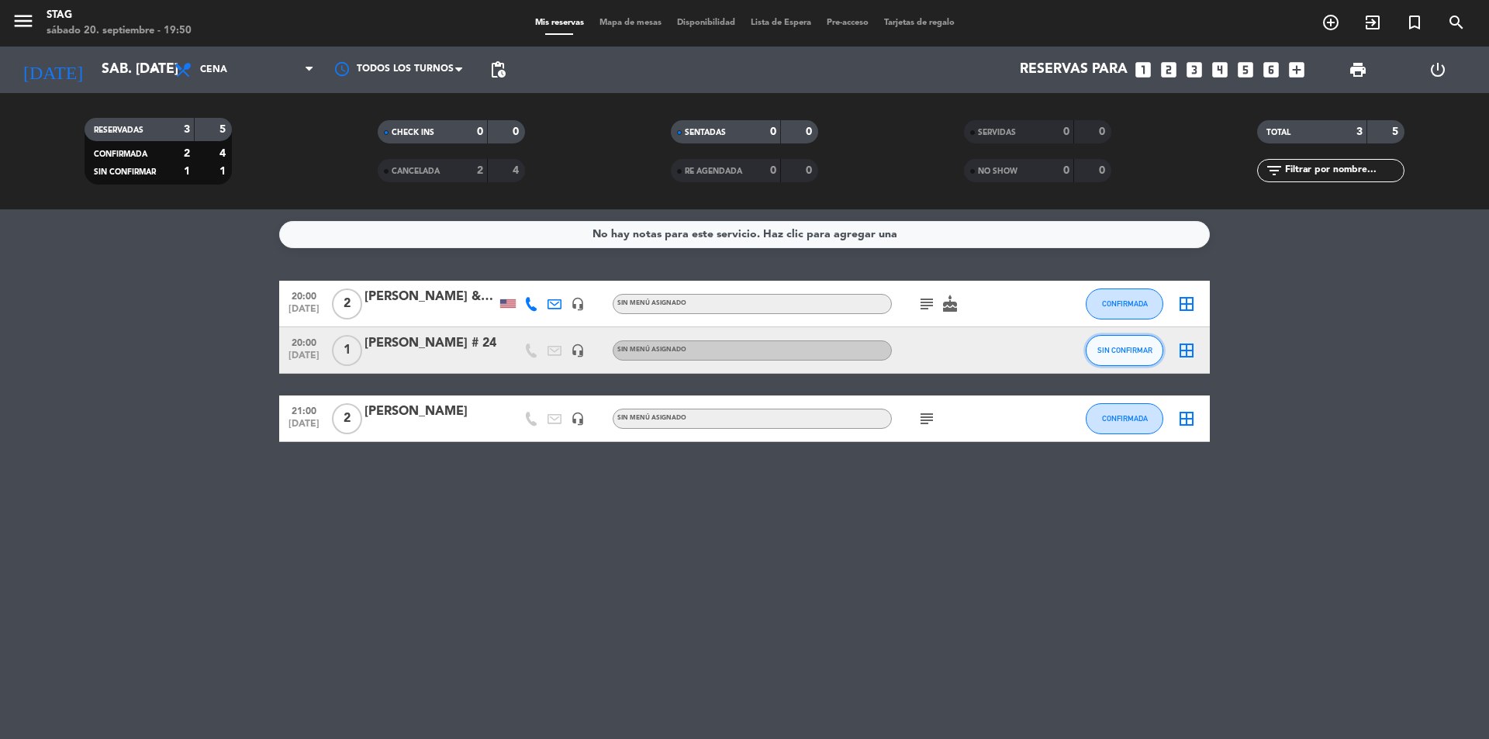
click at [1131, 361] on button "SIN CONFIRMAR" at bounding box center [1125, 350] width 78 height 31
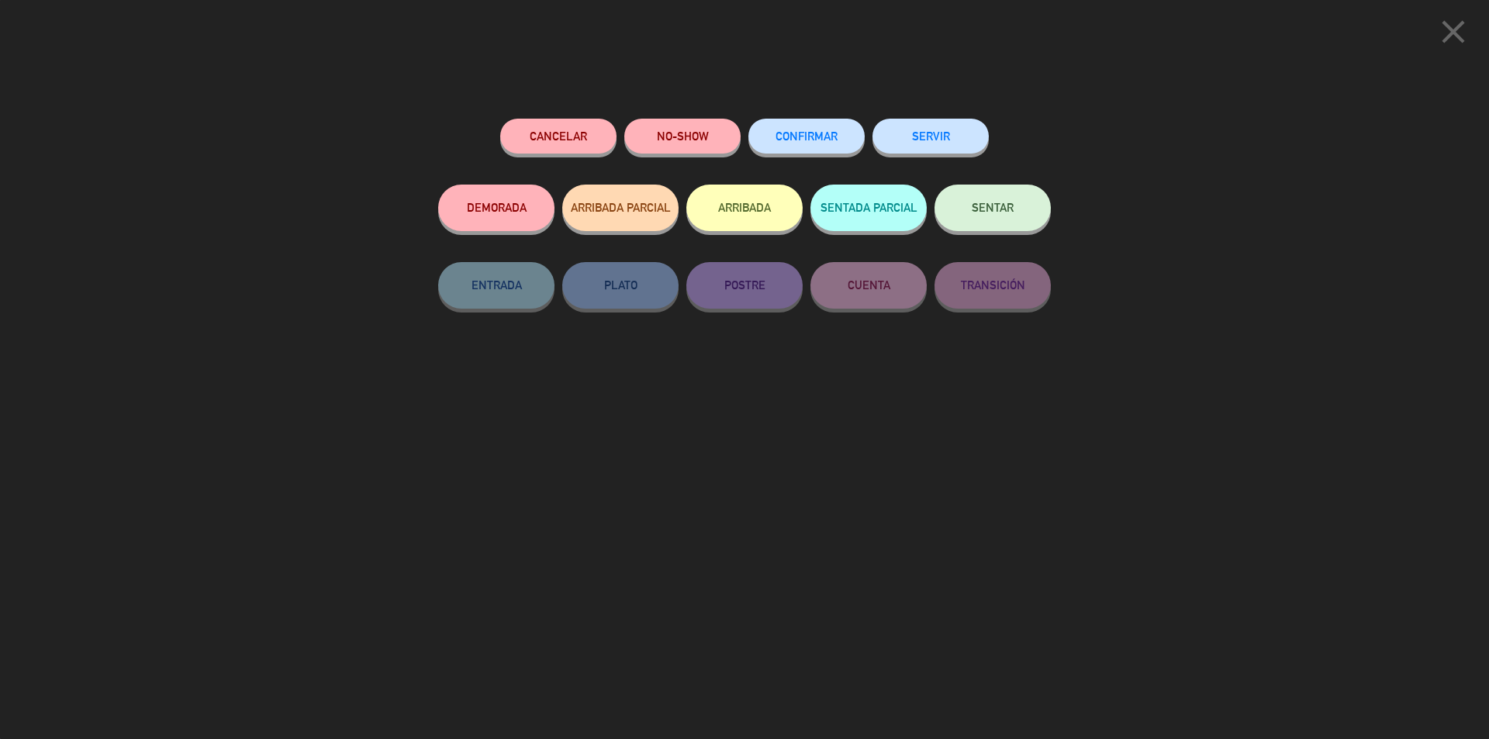
click at [977, 229] on button "SENTAR" at bounding box center [993, 208] width 116 height 47
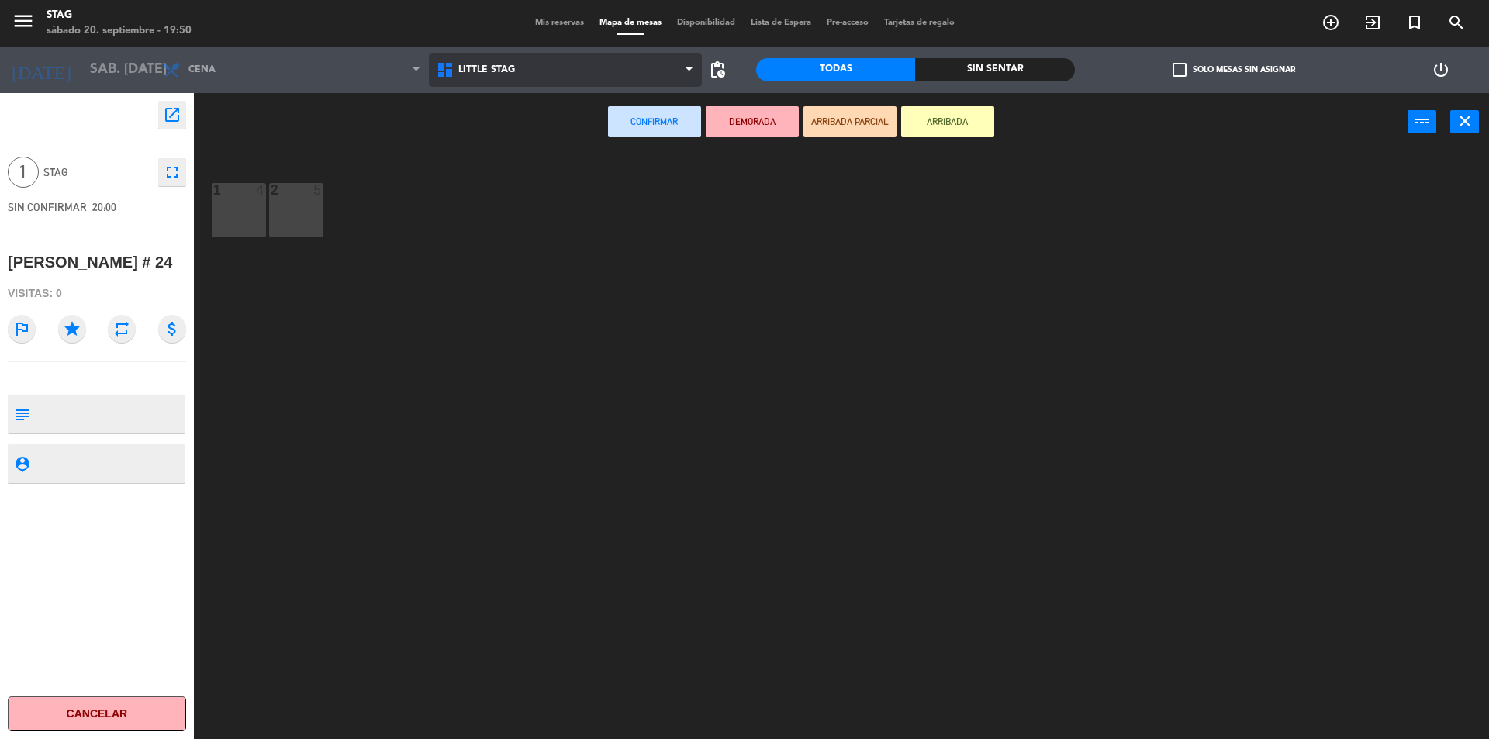
click at [451, 57] on span "Little Stag" at bounding box center [566, 70] width 274 height 34
click at [474, 133] on ng-component "menu STAG sábado 20. septiembre - 19:50 Mis reservas Mapa de mesas Disponibilid…" at bounding box center [744, 371] width 1489 height 743
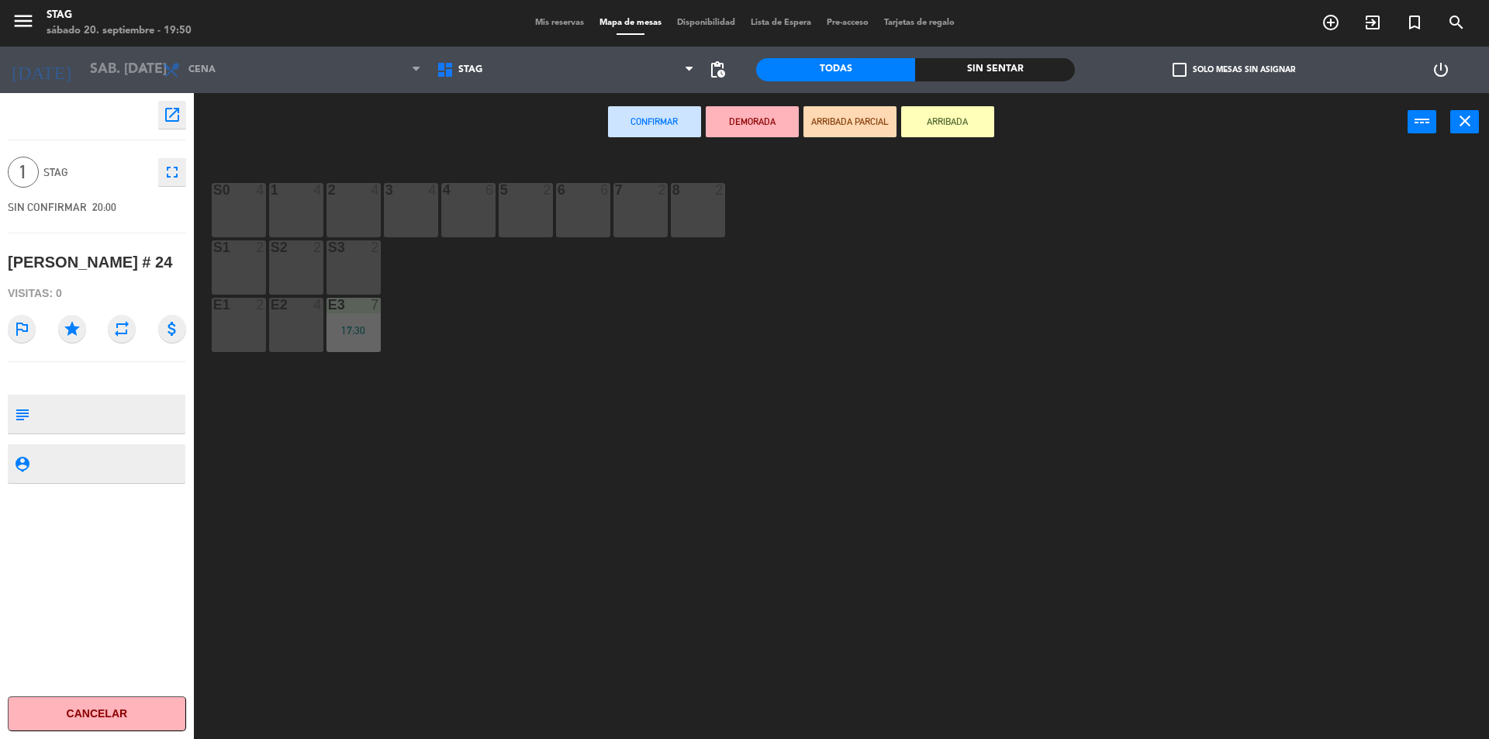
click at [424, 204] on div "3 4" at bounding box center [411, 210] width 54 height 54
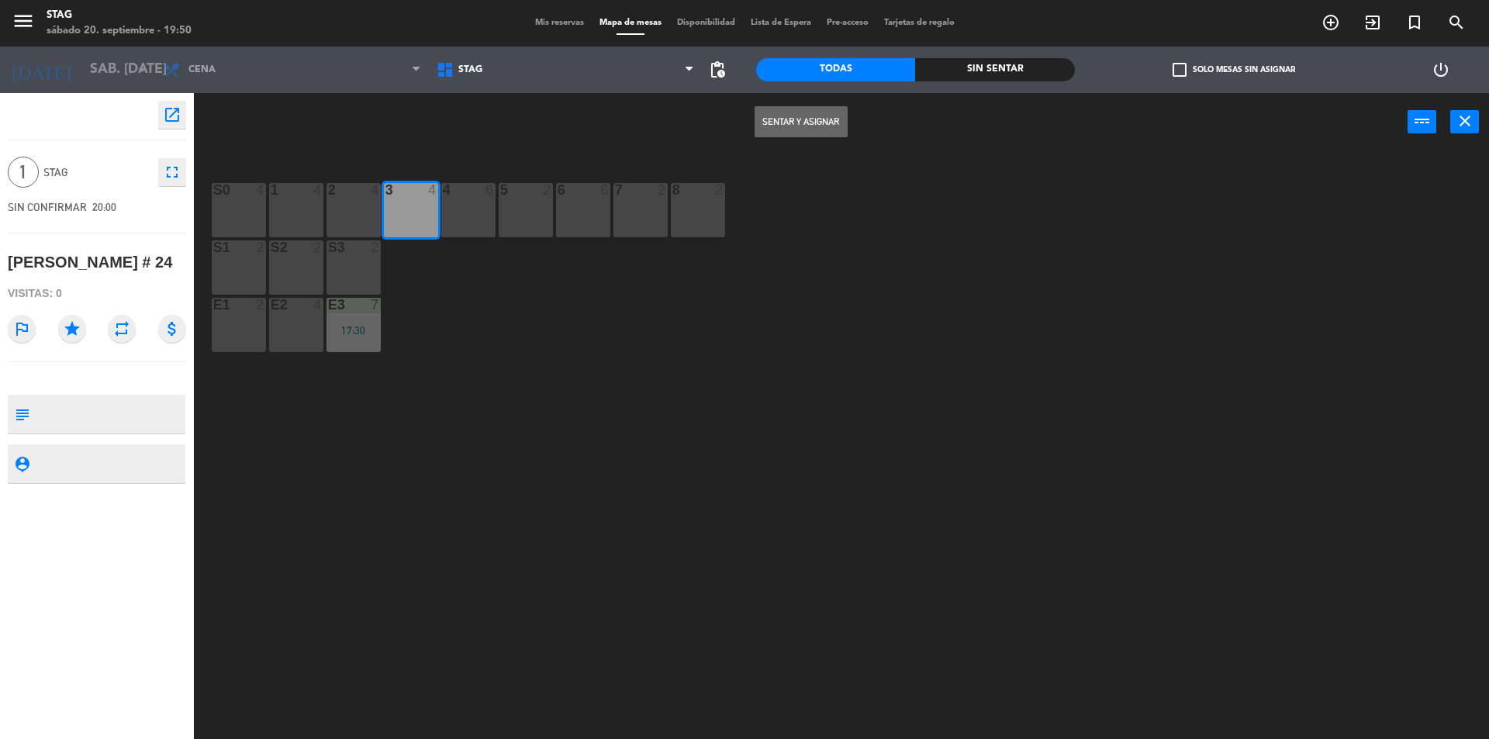
drag, startPoint x: 787, startPoint y: 123, endPoint x: 809, endPoint y: 117, distance: 22.6
click at [809, 117] on button "Sentar y Asignar" at bounding box center [801, 121] width 93 height 31
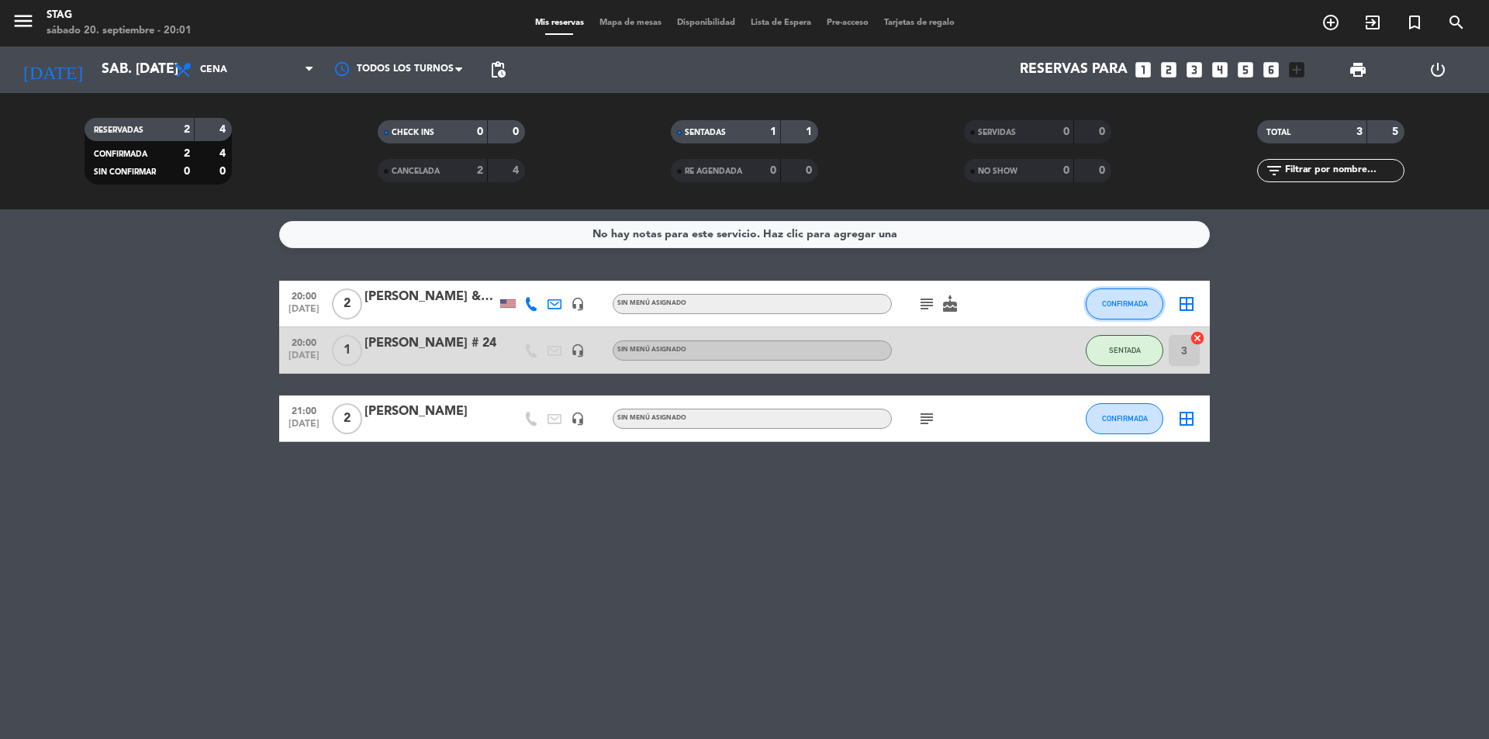
click at [1132, 296] on button "CONFIRMADA" at bounding box center [1125, 304] width 78 height 31
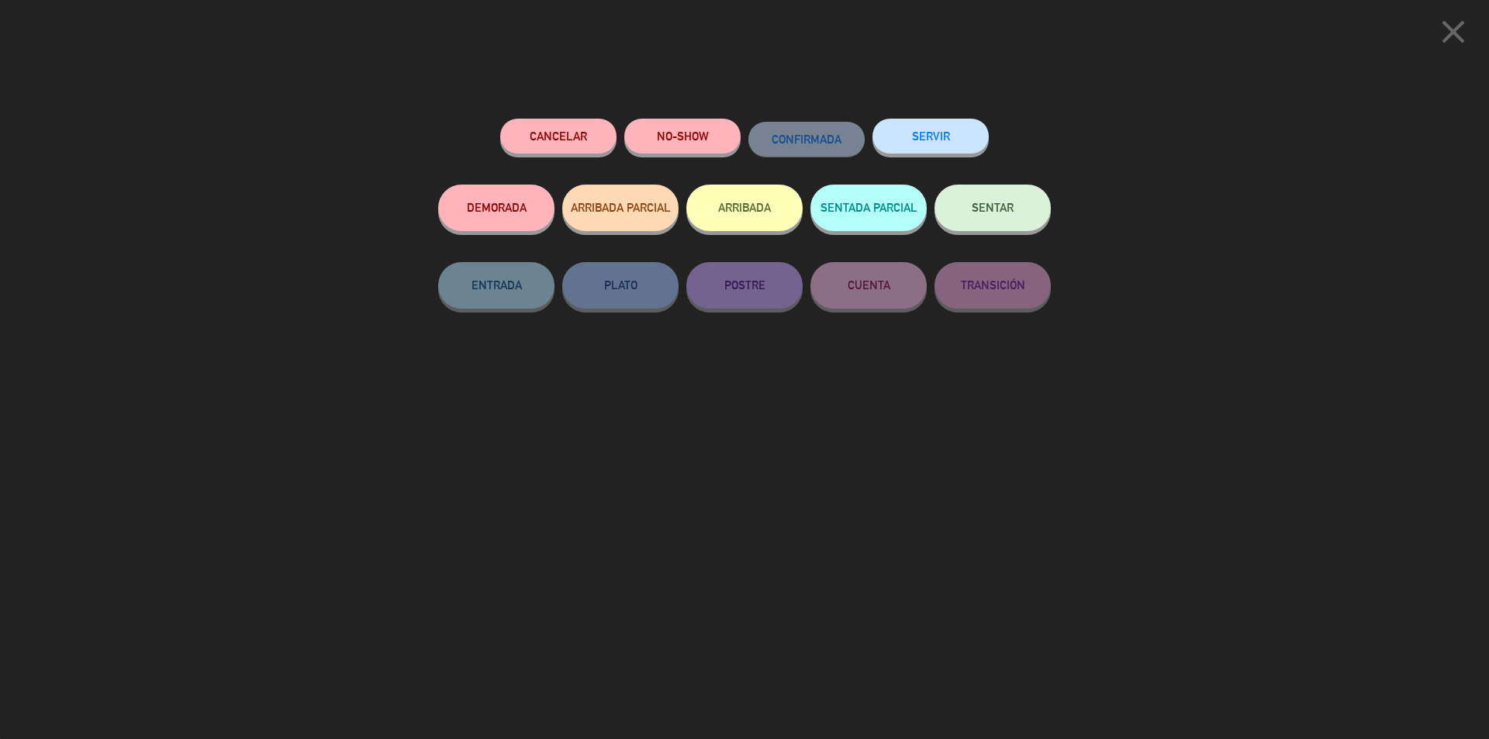
drag, startPoint x: 997, startPoint y: 211, endPoint x: 972, endPoint y: 204, distance: 25.8
click at [997, 211] on span "SENTAR" at bounding box center [993, 207] width 42 height 13
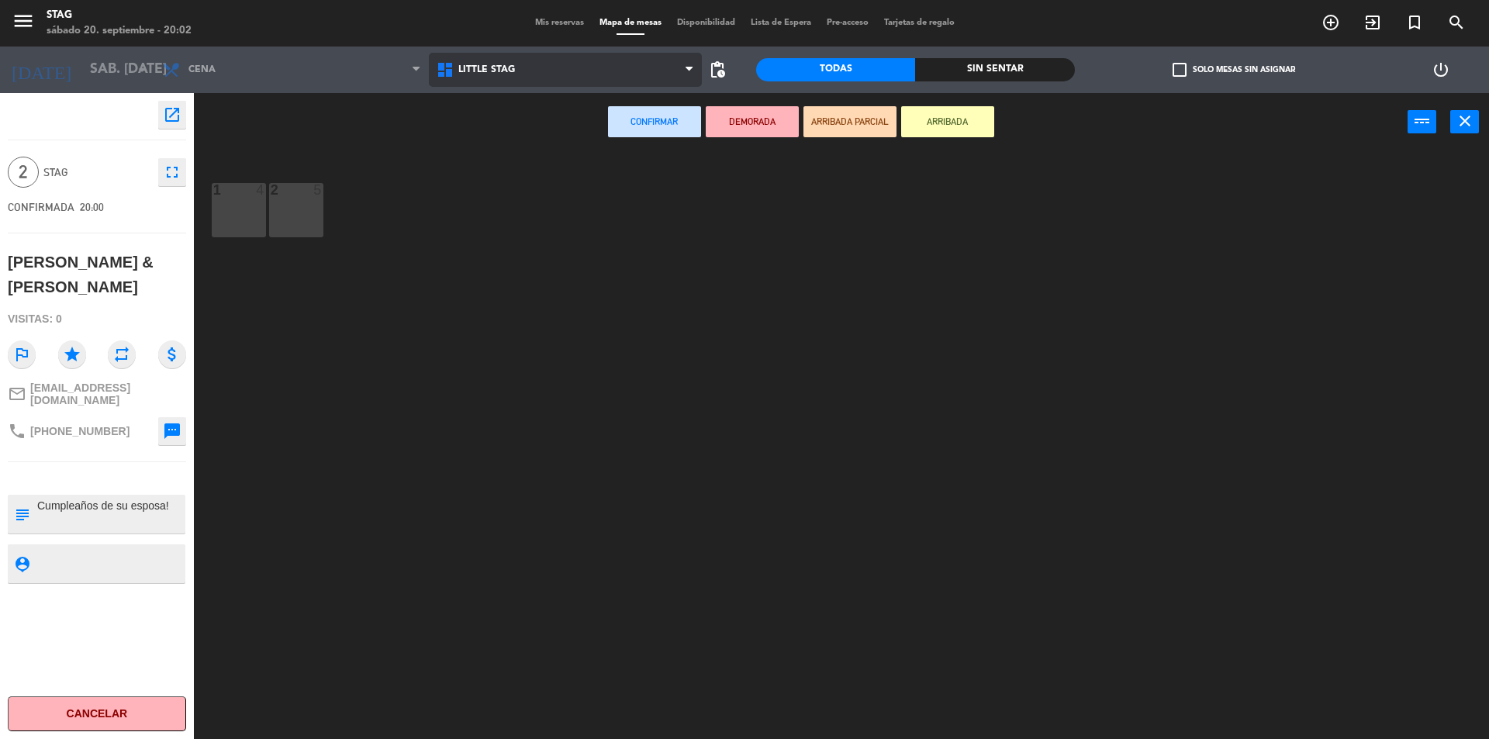
click at [482, 69] on span "Little Stag" at bounding box center [486, 69] width 57 height 11
click at [480, 140] on ng-component "menu STAG sábado 20. septiembre - 20:02 Mis reservas Mapa de mesas Disponibilid…" at bounding box center [744, 371] width 1489 height 743
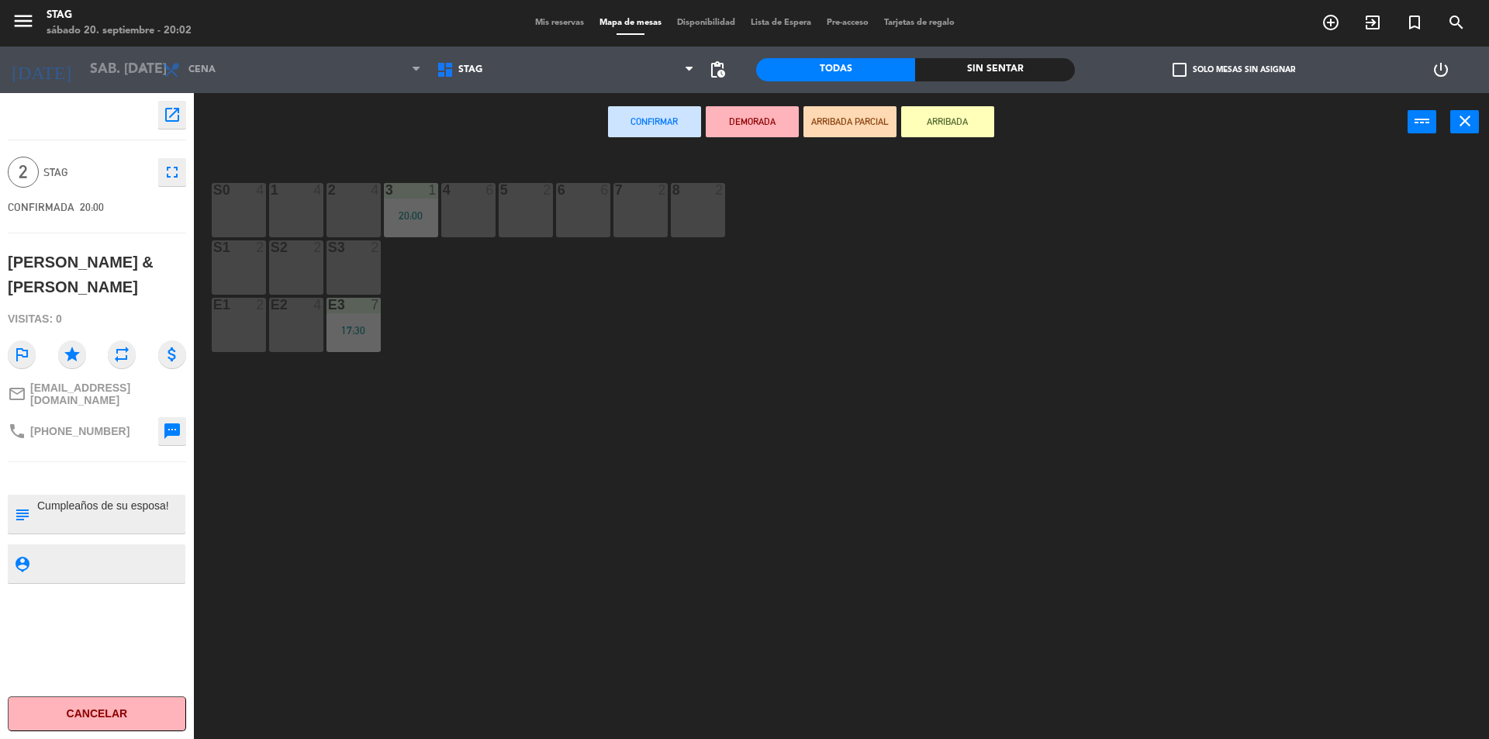
click at [300, 202] on div "1 4" at bounding box center [296, 210] width 54 height 54
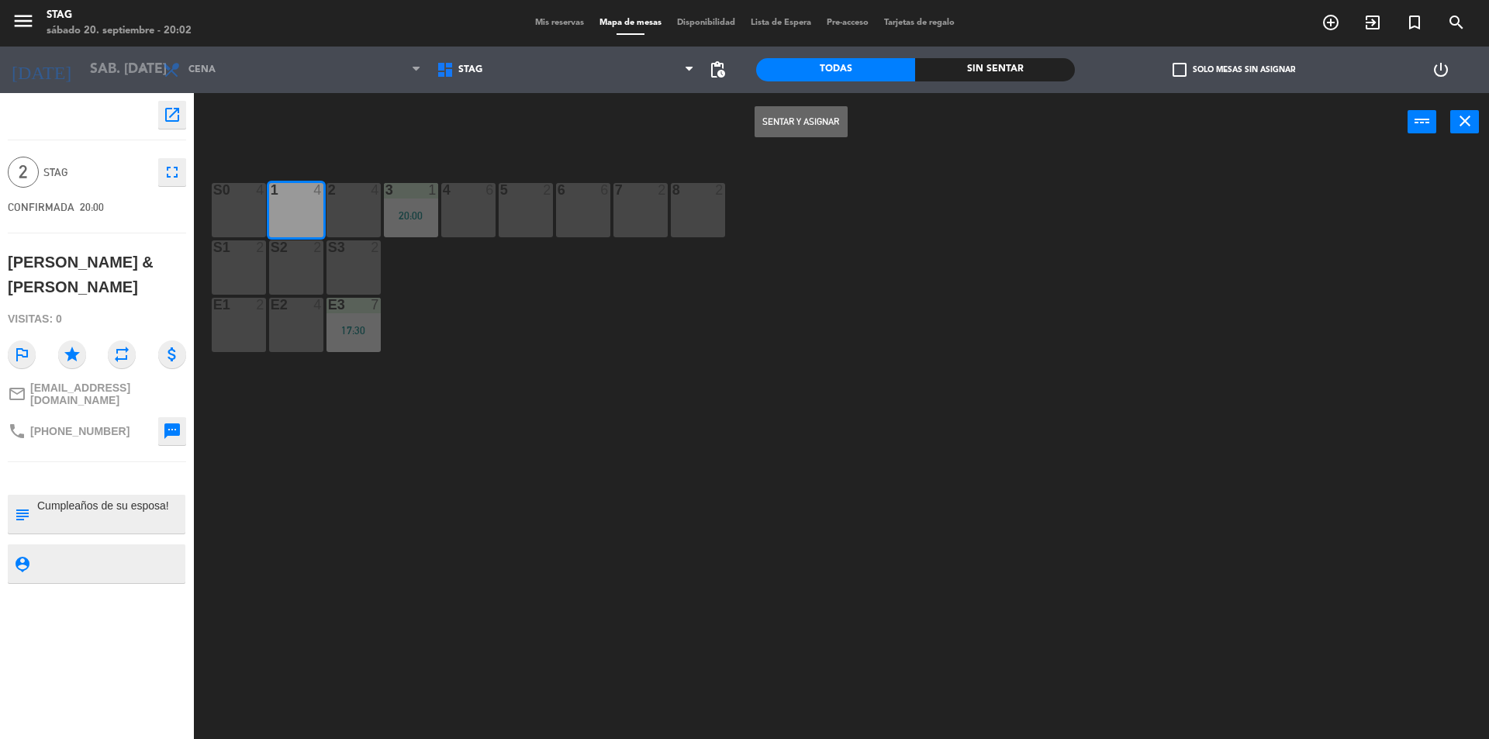
click at [816, 118] on button "Sentar y Asignar" at bounding box center [801, 121] width 93 height 31
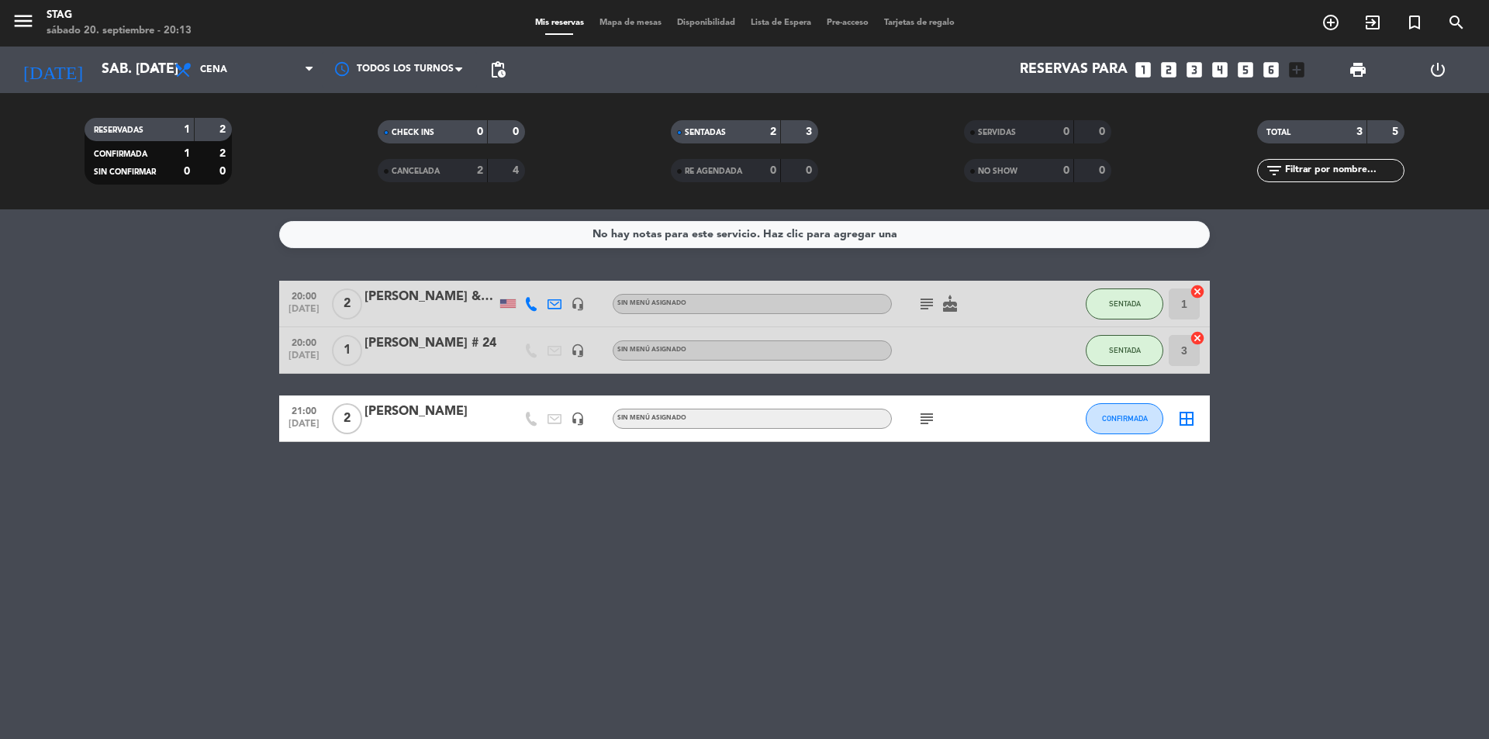
click at [514, 575] on div "No hay notas para este servicio. Haz clic para agregar una 20:00 [DATE] 2 [PERS…" at bounding box center [744, 474] width 1489 height 530
click at [493, 582] on div "No hay notas para este servicio. Haz clic para agregar una 20:00 [DATE] 2 [PERS…" at bounding box center [744, 474] width 1489 height 530
click at [401, 412] on div "[PERSON_NAME]" at bounding box center [431, 412] width 132 height 20
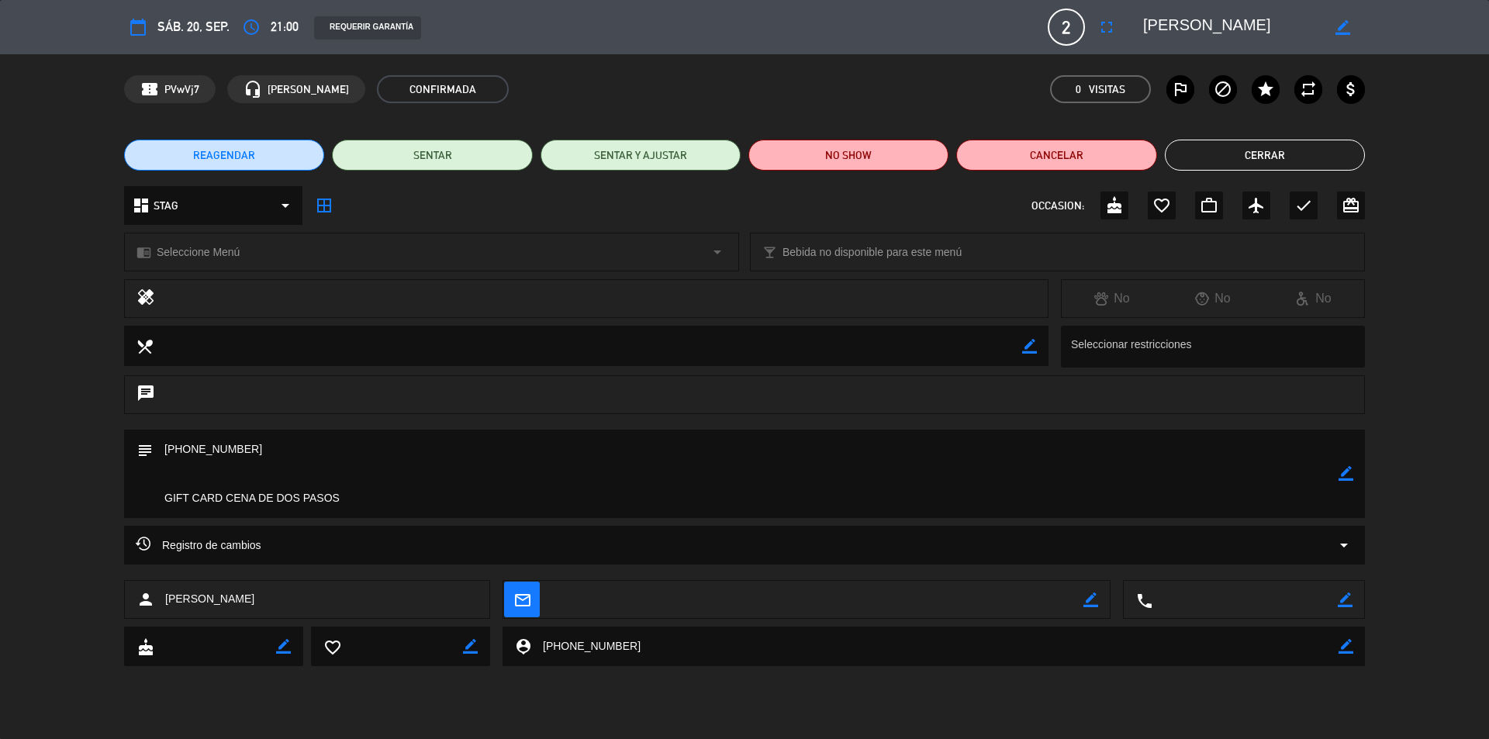
click at [1261, 143] on button "Cerrar" at bounding box center [1265, 155] width 200 height 31
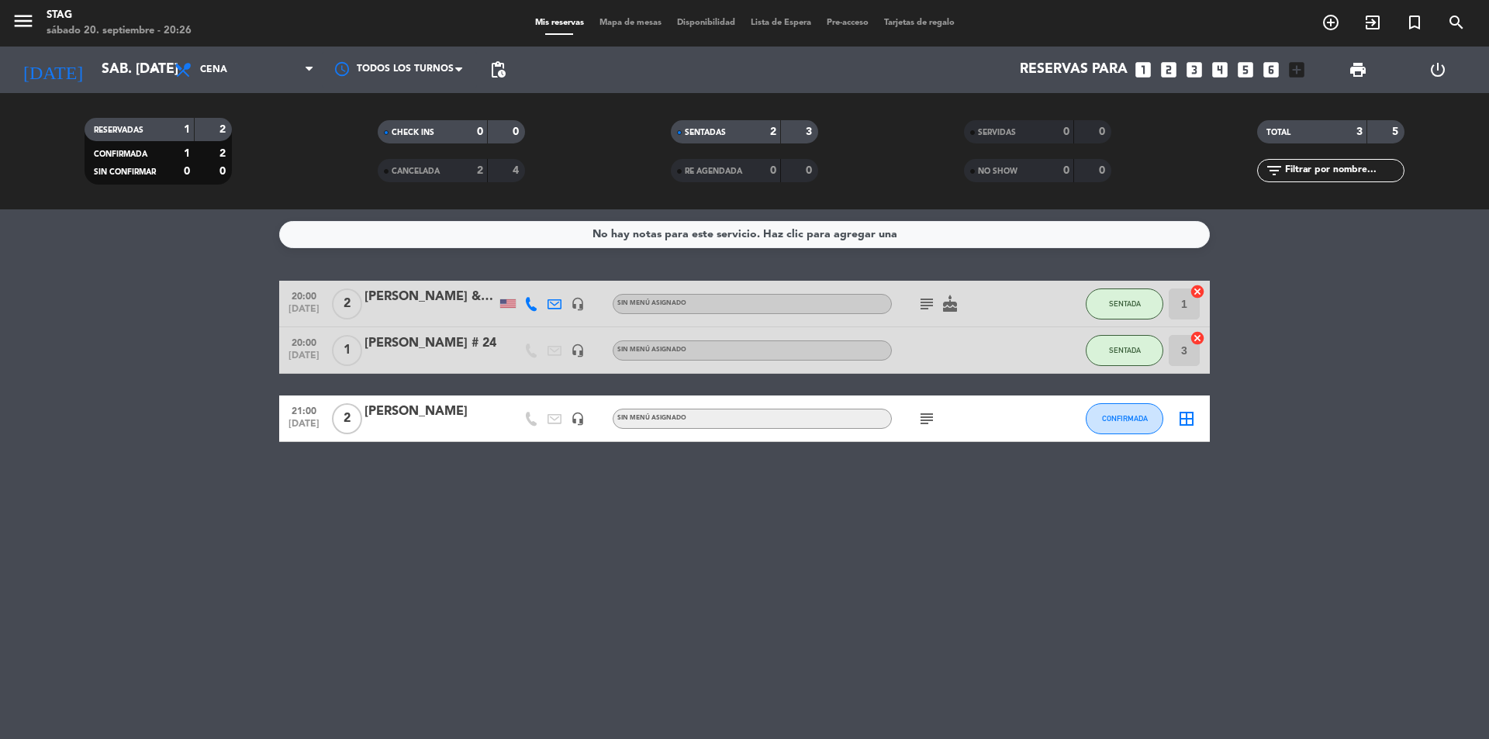
click at [353, 417] on span "2" at bounding box center [347, 418] width 30 height 31
click at [373, 414] on div "[PERSON_NAME]" at bounding box center [431, 412] width 132 height 20
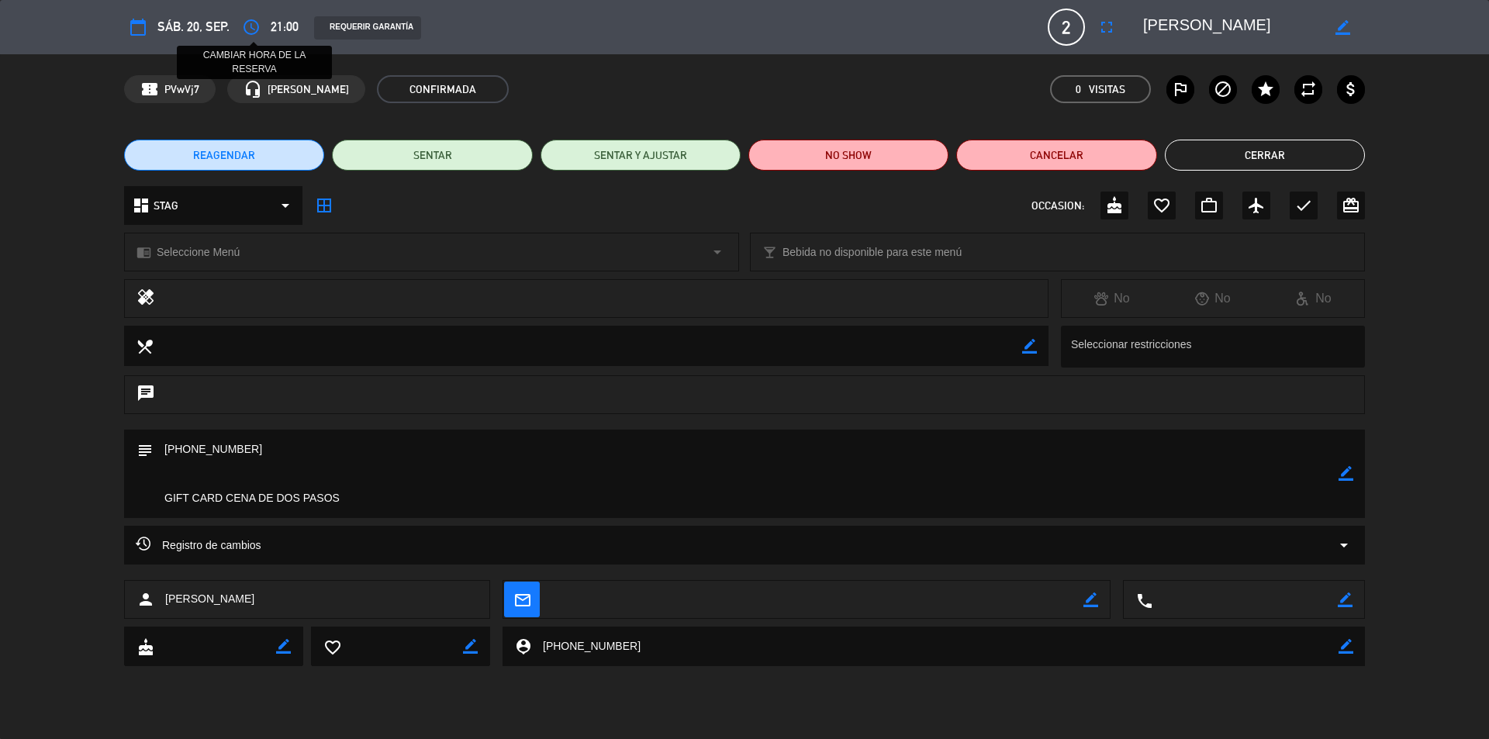
click at [251, 30] on icon "access_time" at bounding box center [251, 27] width 19 height 19
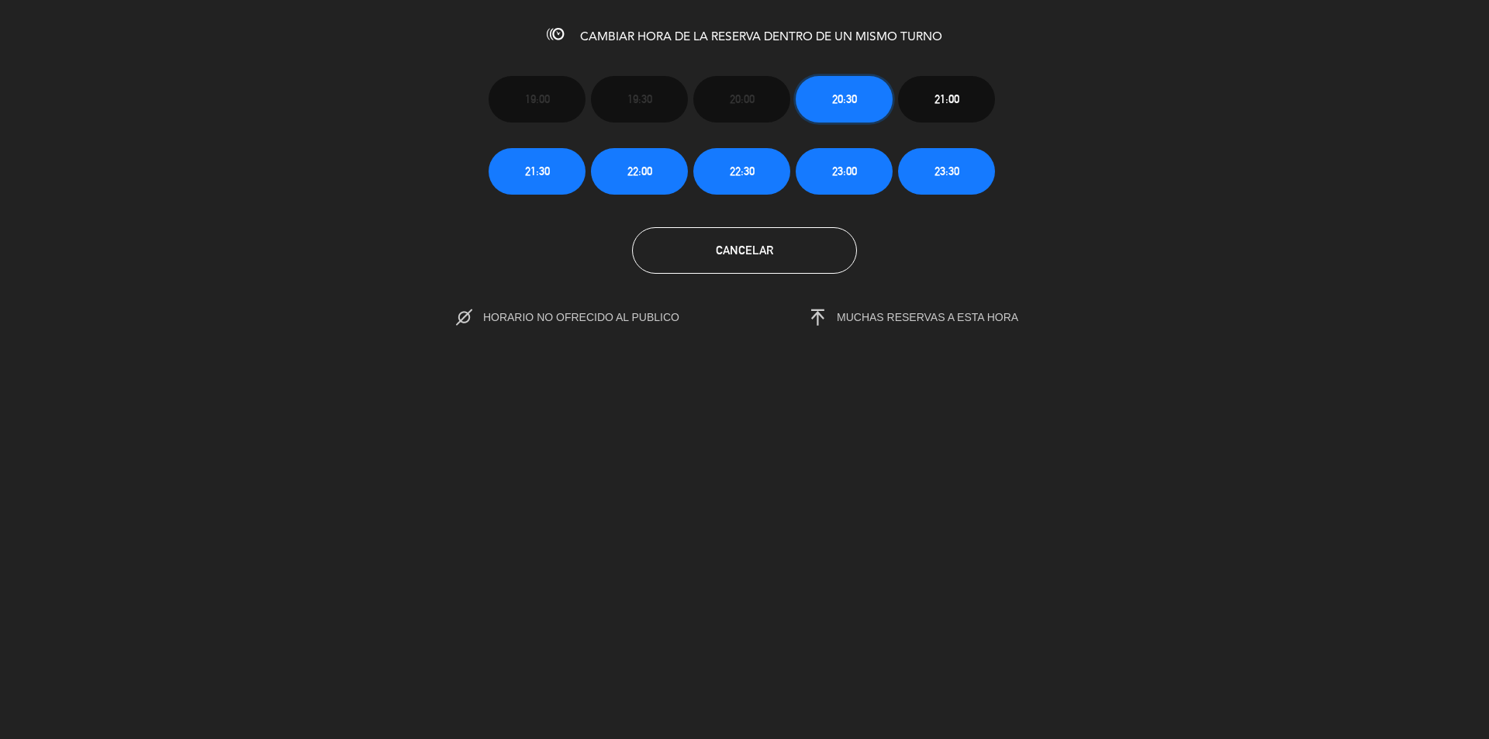
click at [842, 99] on span "20:30" at bounding box center [844, 99] width 25 height 18
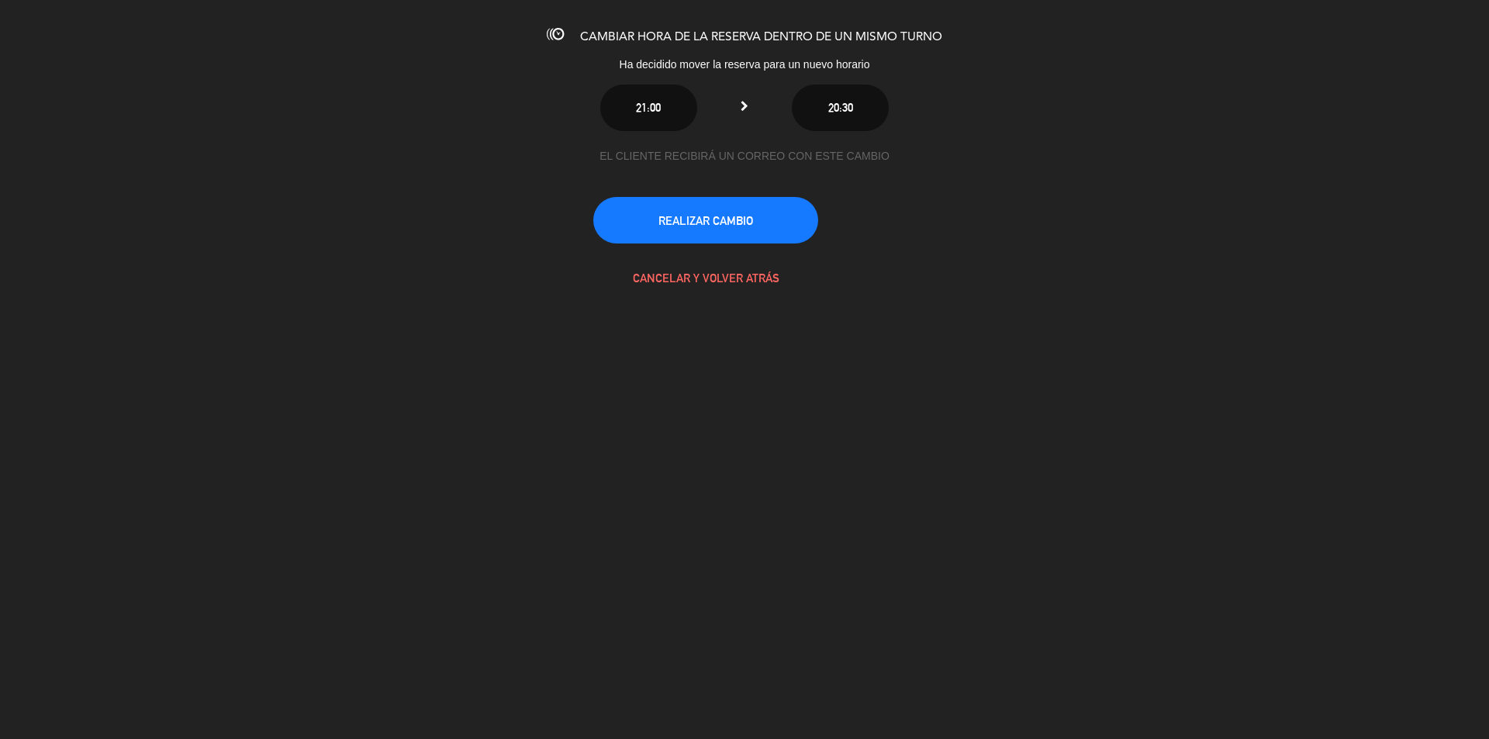
click at [740, 104] on div "21:00 20:30" at bounding box center [745, 108] width 512 height 47
click at [707, 278] on button "CANCELAR Y VOLVER ATRÁS" at bounding box center [705, 277] width 225 height 47
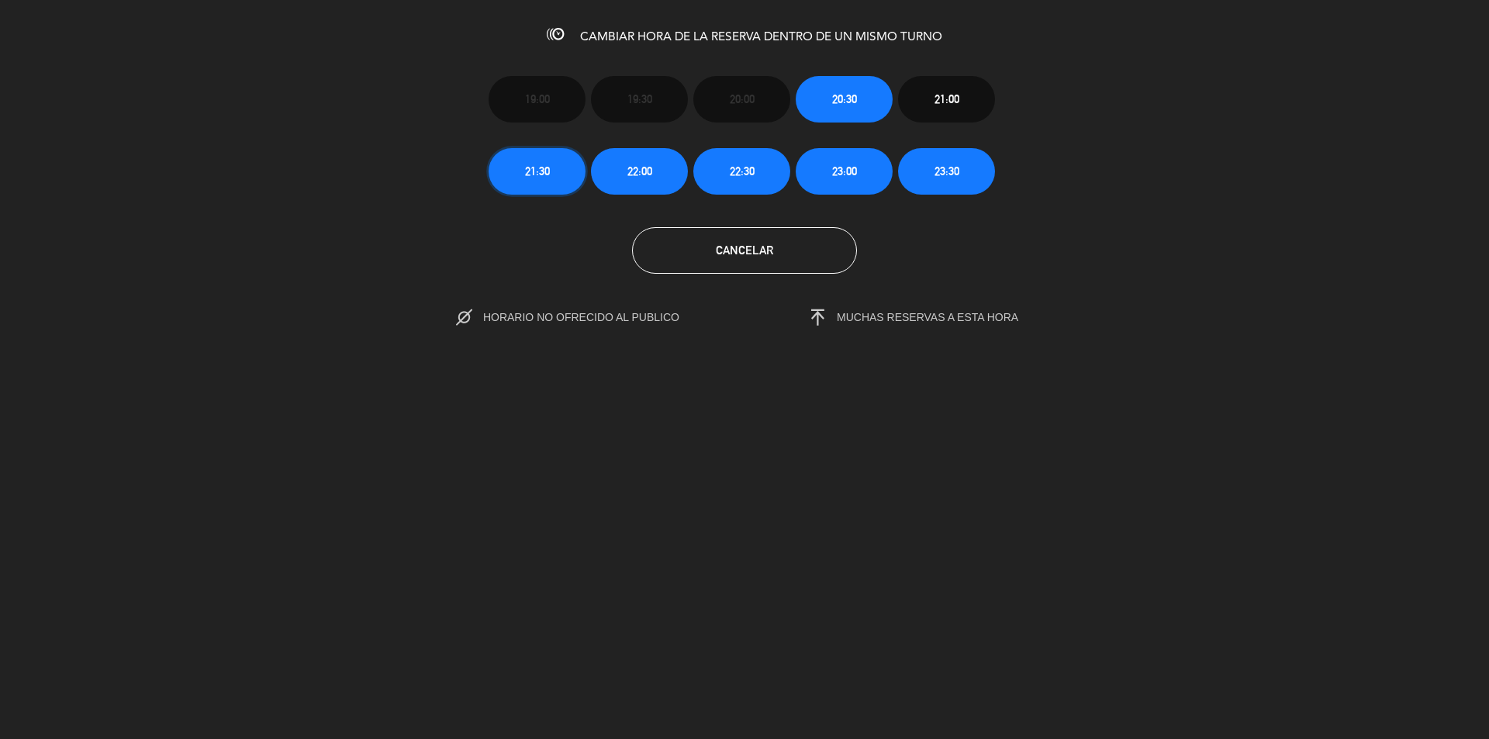
click at [556, 168] on button "21:30" at bounding box center [537, 171] width 97 height 47
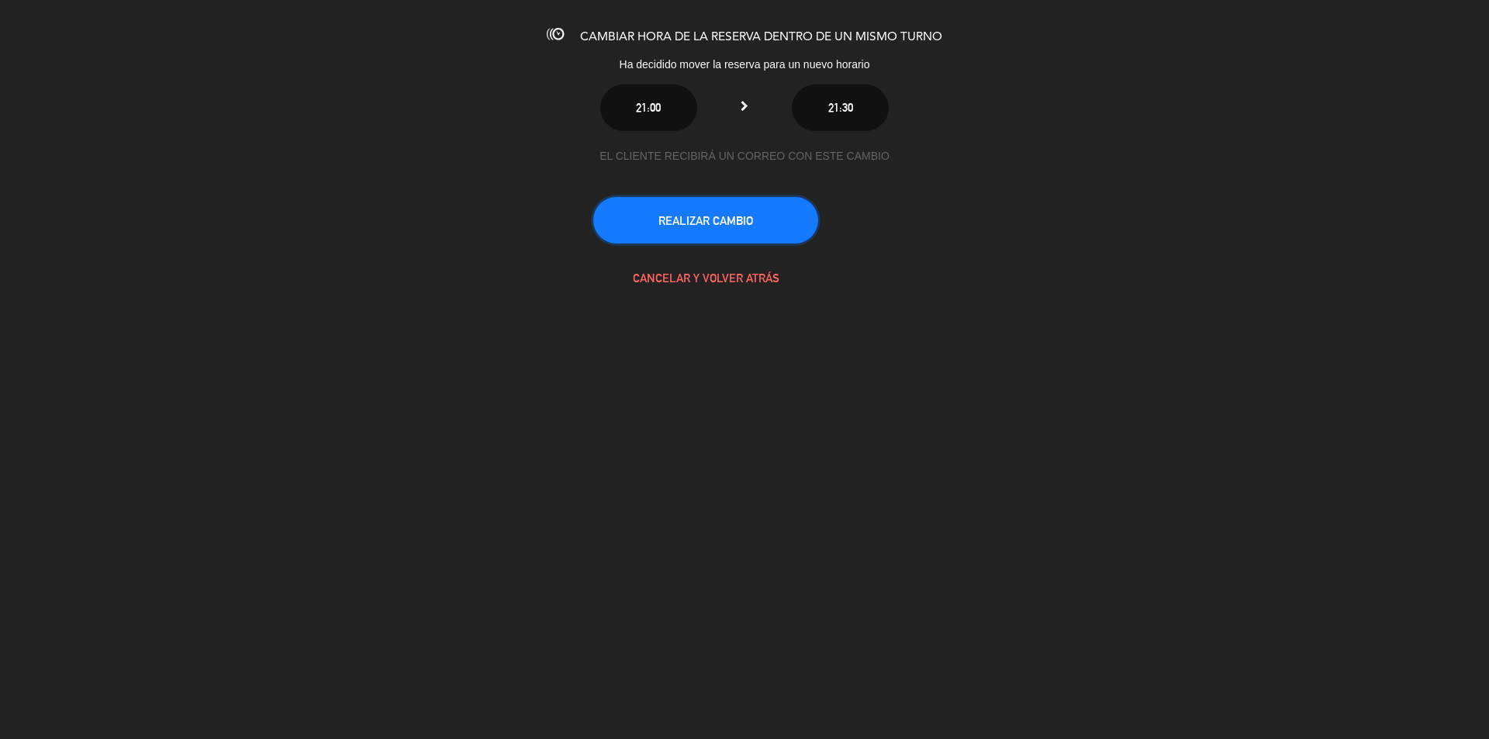
click at [731, 214] on button "REALIZAR CAMBIO" at bounding box center [705, 220] width 225 height 47
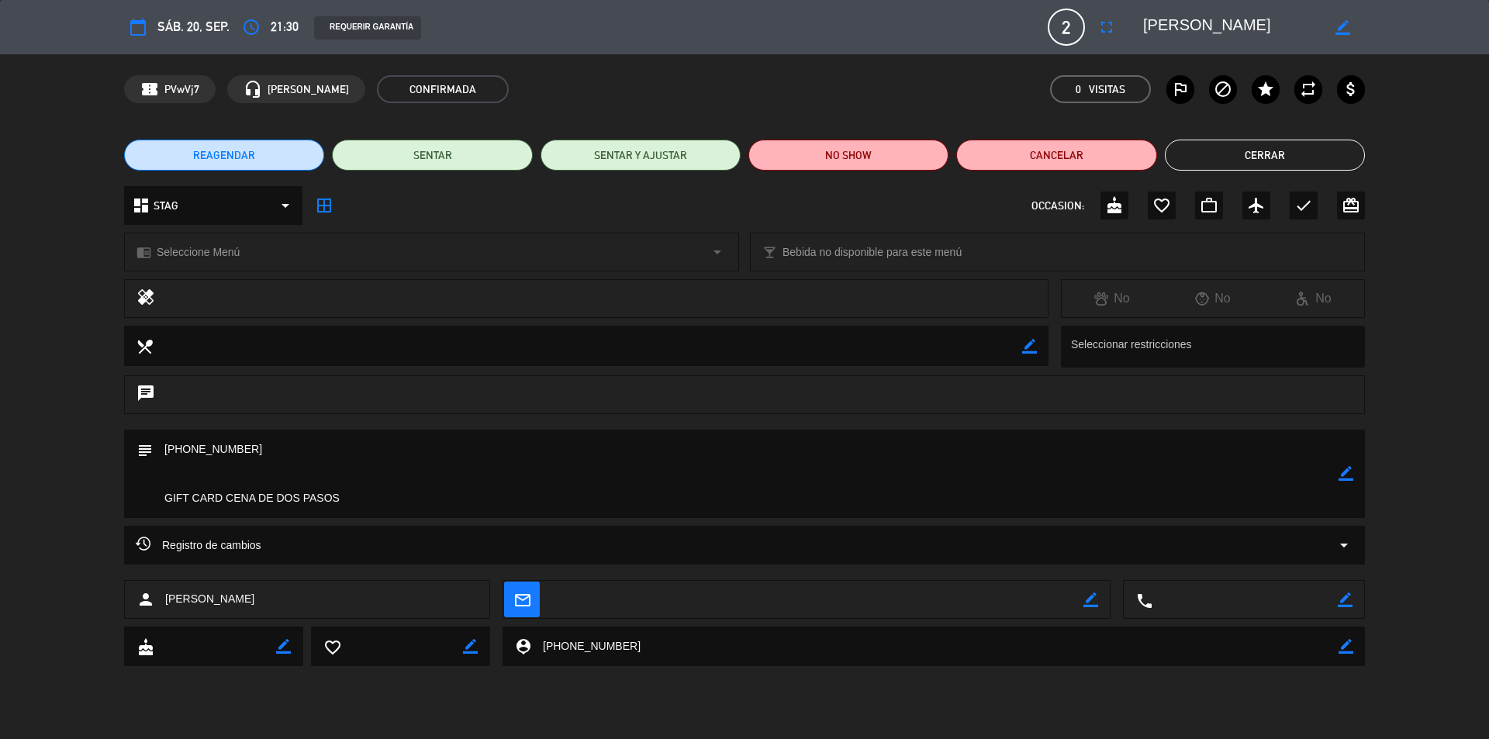
click at [1207, 145] on button "Cerrar" at bounding box center [1265, 155] width 200 height 31
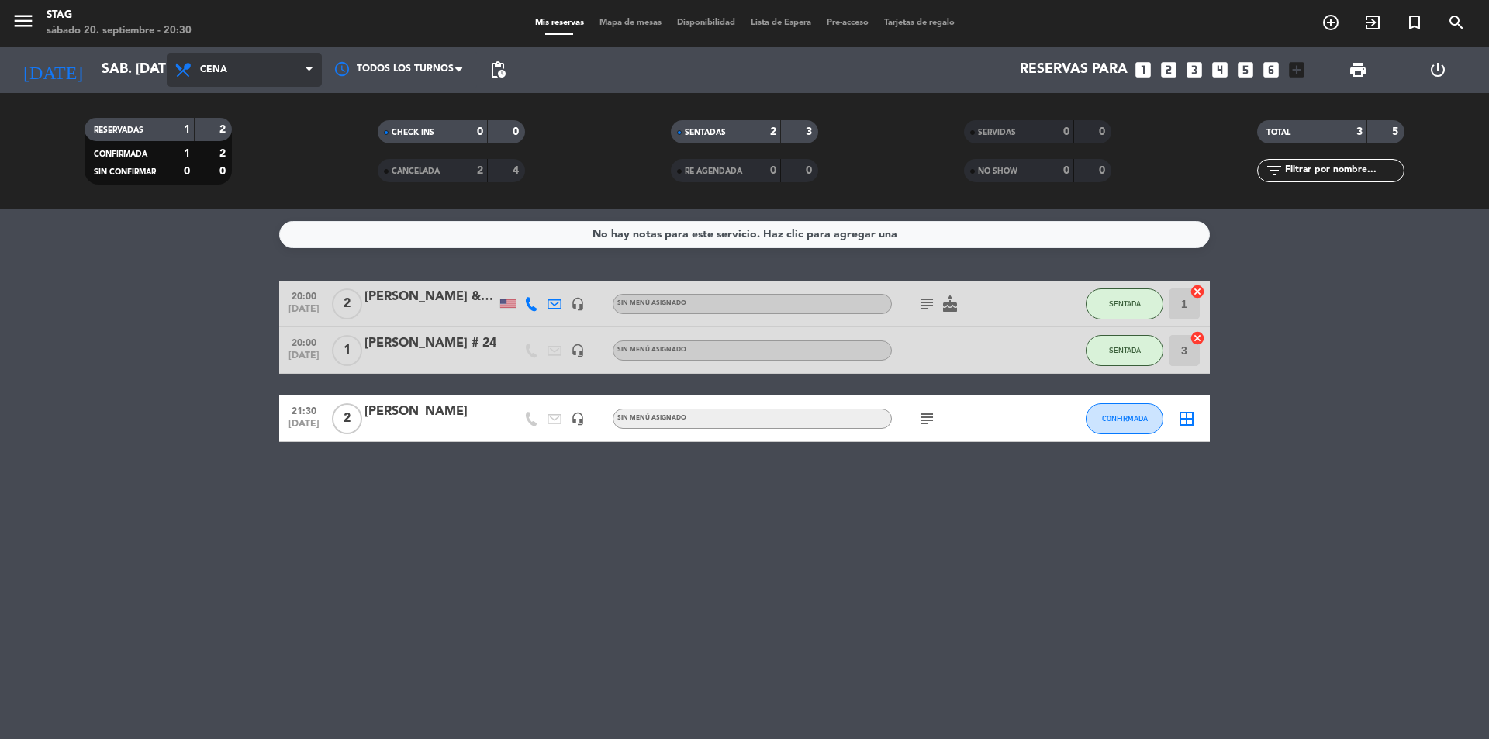
click at [222, 61] on span "Cena" at bounding box center [244, 70] width 155 height 34
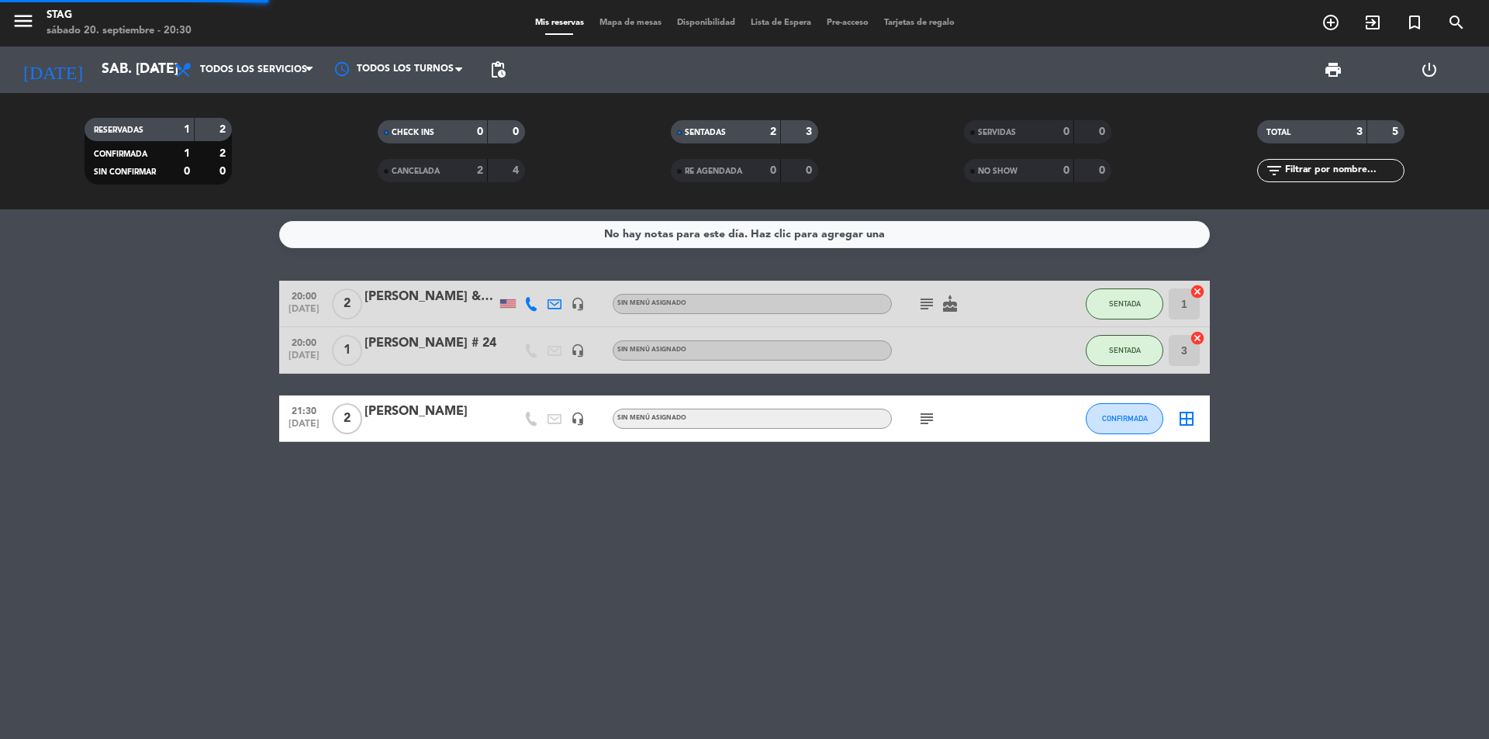
click at [239, 105] on div "menu STAG sábado 20. septiembre - 20:30 Mis reservas Mapa de mesas Disponibilid…" at bounding box center [744, 104] width 1489 height 209
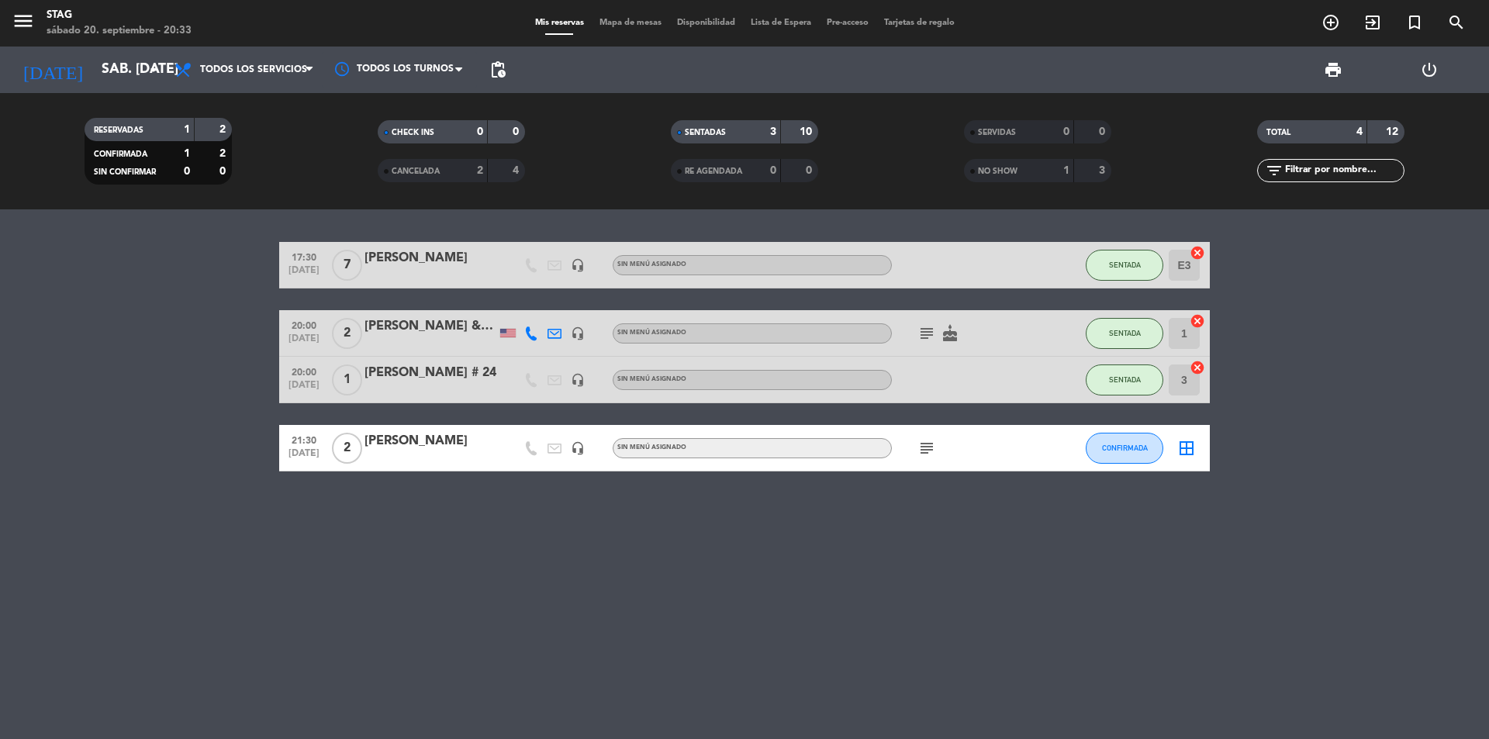
click at [377, 634] on div "17:30 [DATE] 7 [PERSON_NAME] headset_mic Sin menú asignado SENTADA E3 cancel 20…" at bounding box center [744, 474] width 1489 height 530
